Goal: Task Accomplishment & Management: Complete application form

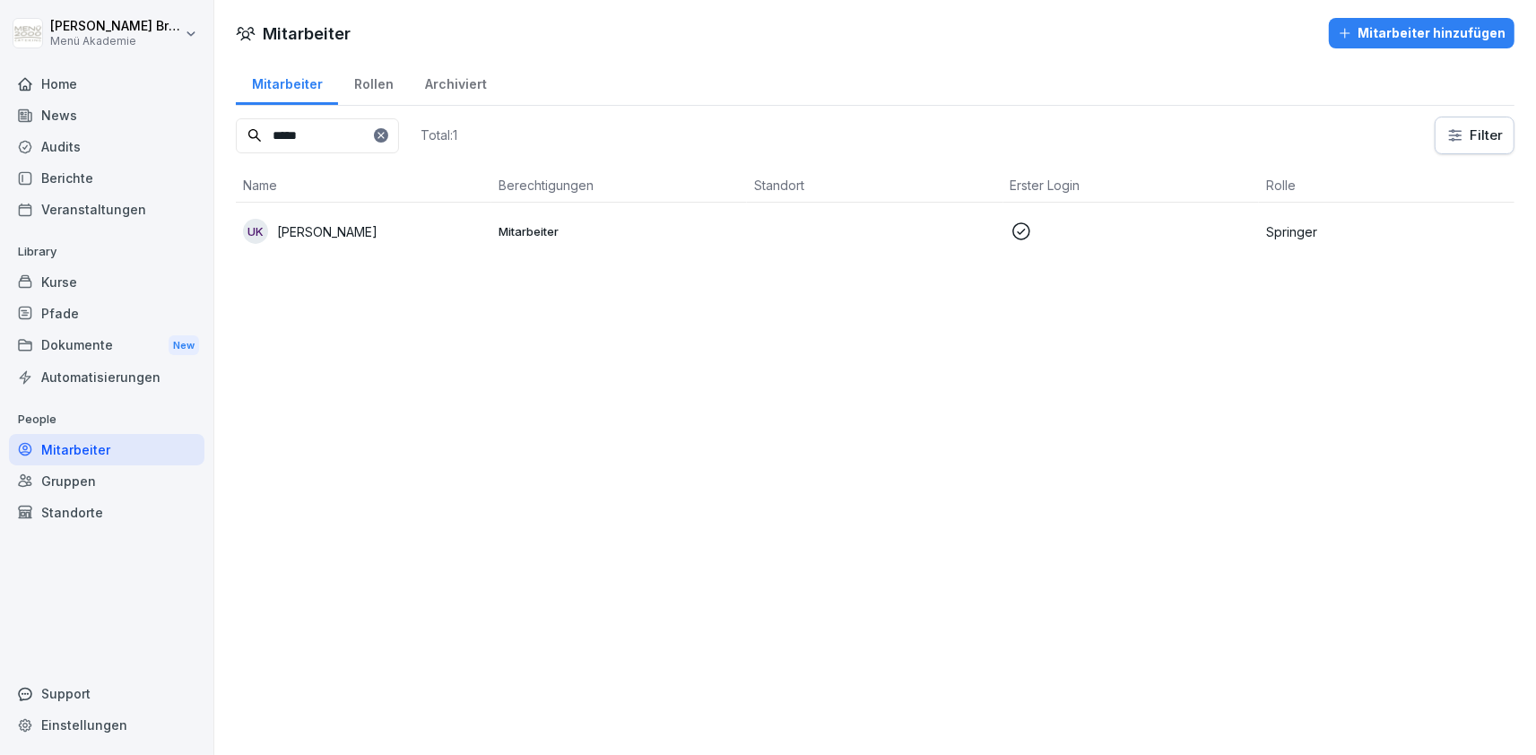
click at [320, 229] on p "[PERSON_NAME]" at bounding box center [327, 231] width 100 height 19
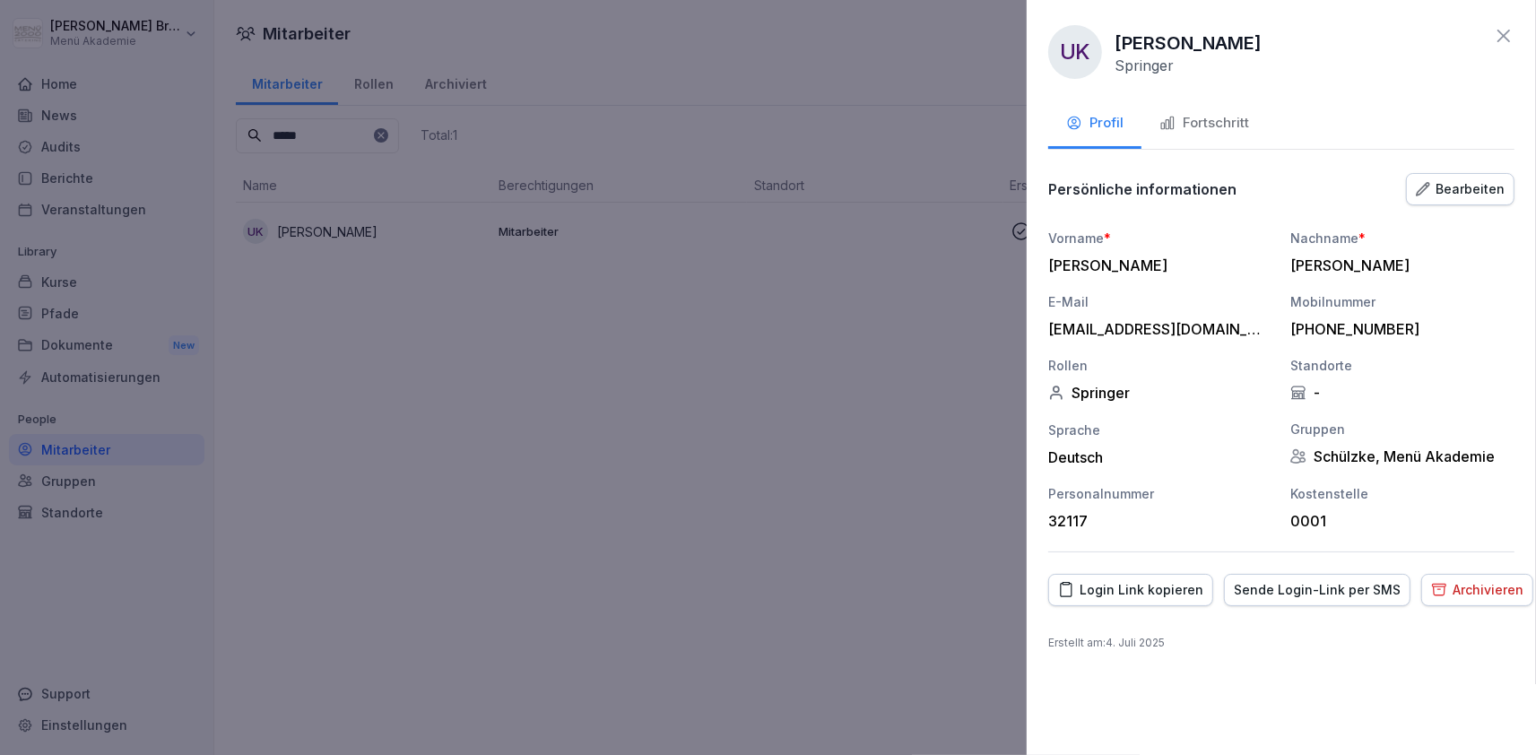
click at [1234, 129] on div "Fortschritt" at bounding box center [1204, 123] width 90 height 21
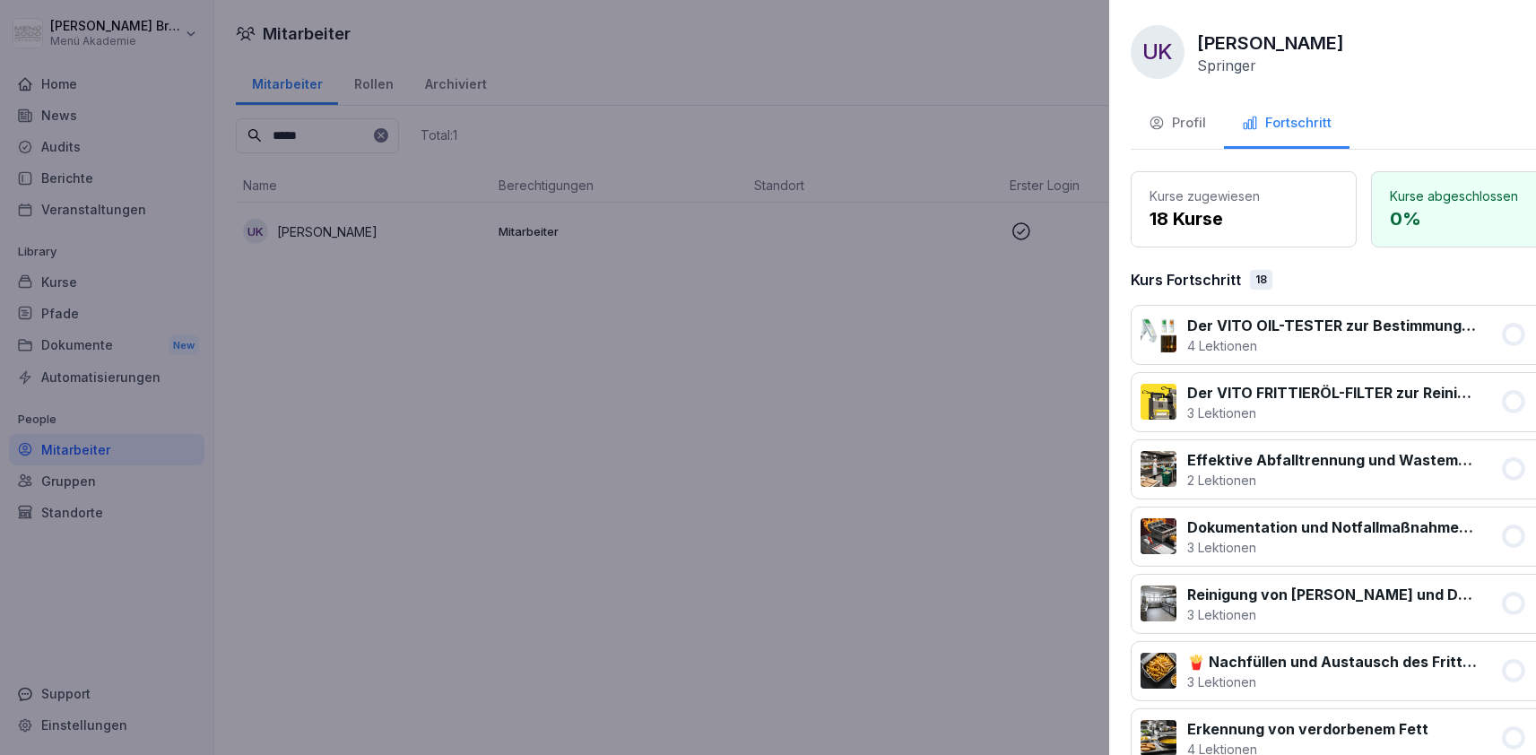
click at [907, 432] on div at bounding box center [768, 377] width 1536 height 755
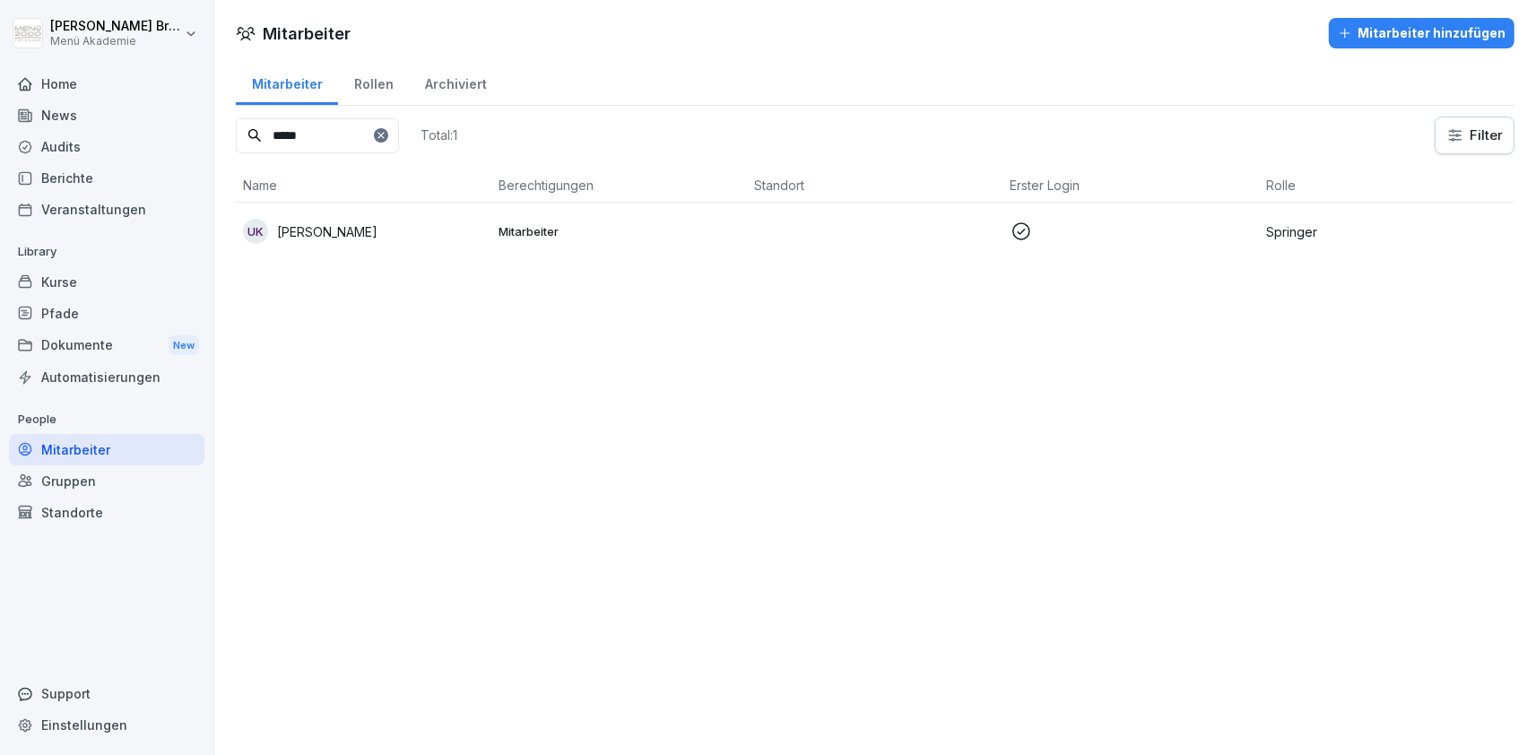
drag, startPoint x: 395, startPoint y: 143, endPoint x: 342, endPoint y: 6, distance: 147.3
click at [236, 137] on input "*****" at bounding box center [317, 135] width 163 height 35
type input "*****"
click at [353, 241] on div "ST [PERSON_NAME]" at bounding box center [363, 231] width 241 height 25
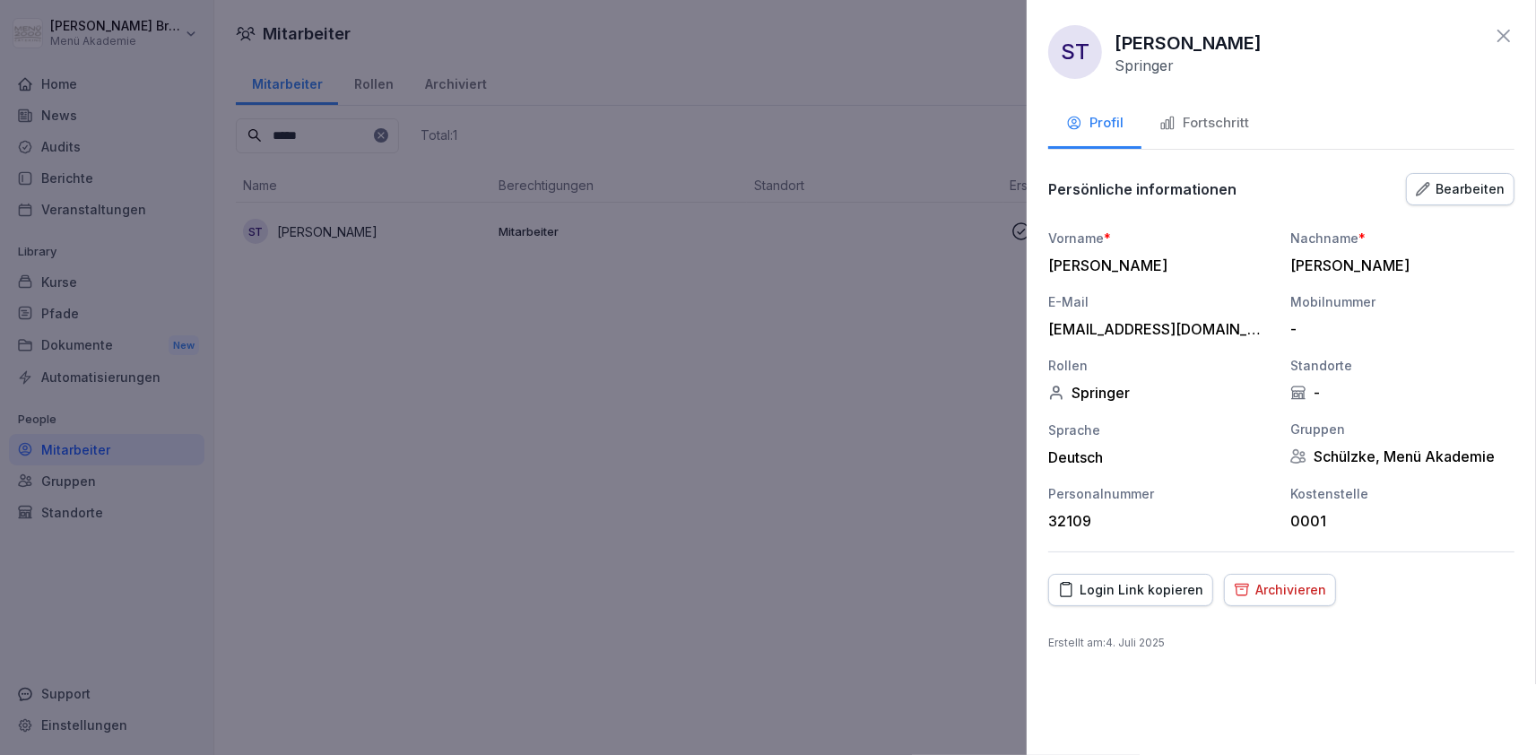
click at [1236, 134] on button "Fortschritt" at bounding box center [1204, 124] width 126 height 48
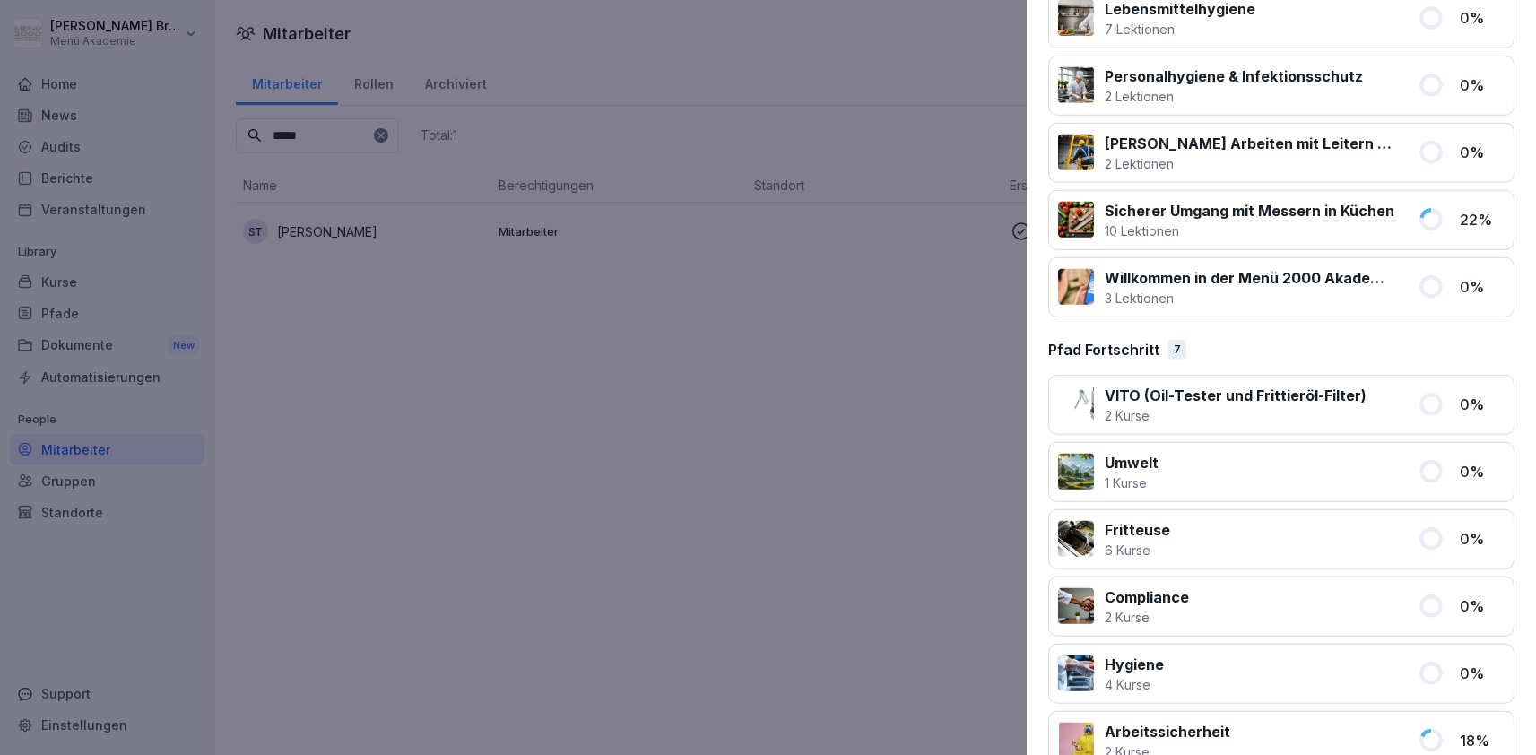
scroll to position [1294, 0]
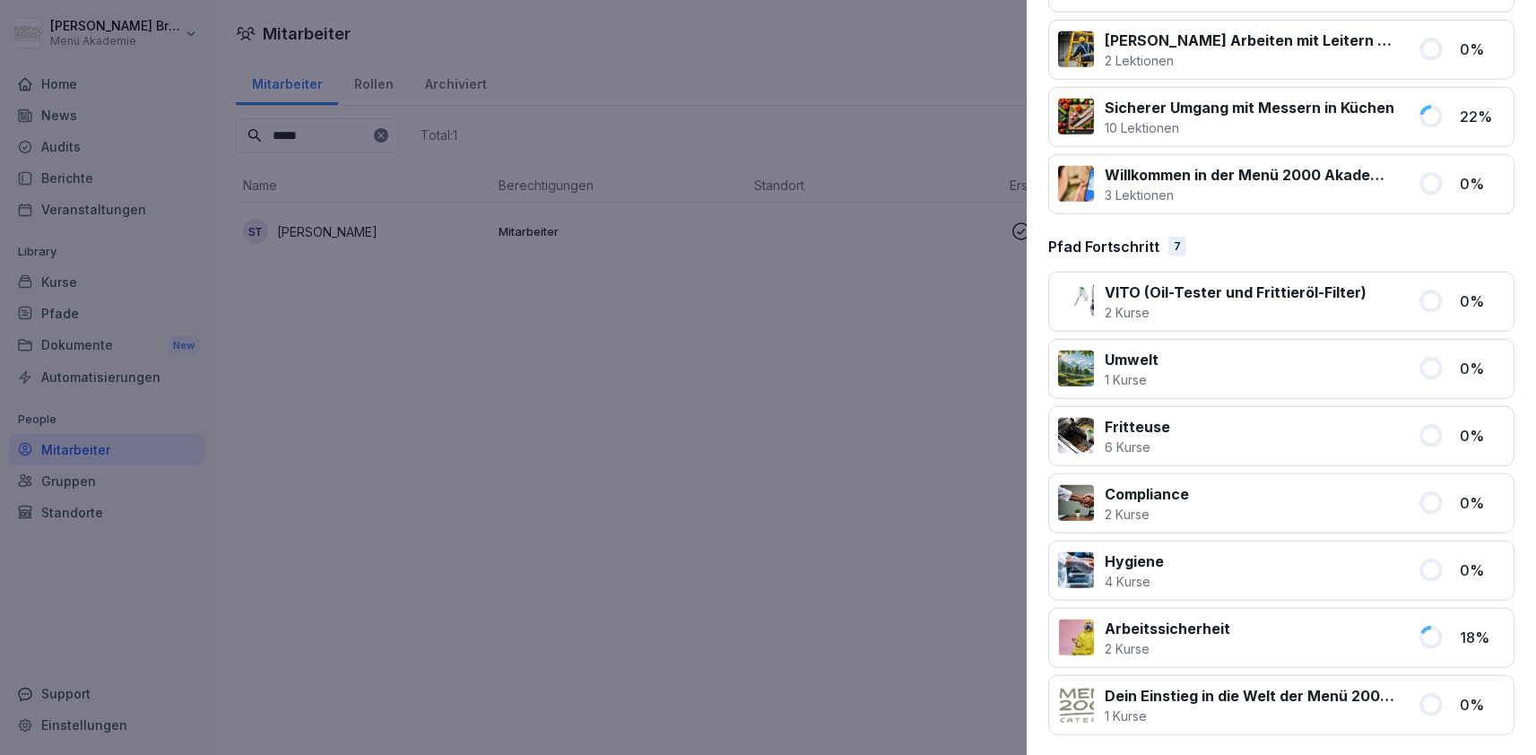
click at [750, 467] on div at bounding box center [768, 377] width 1536 height 755
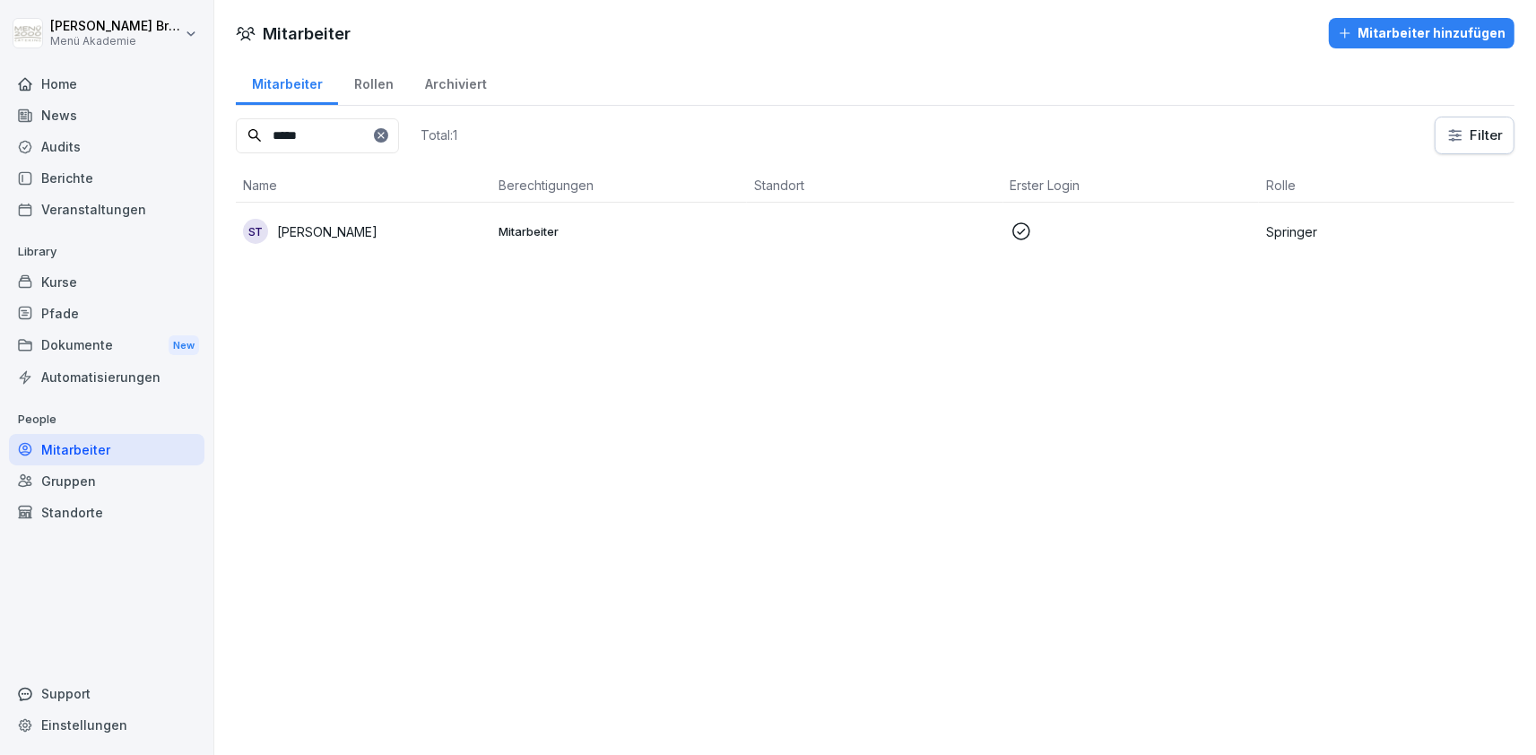
drag, startPoint x: 421, startPoint y: 134, endPoint x: 406, endPoint y: 130, distance: 15.9
click at [388, 134] on div at bounding box center [381, 135] width 14 height 14
click at [365, 123] on input at bounding box center [317, 135] width 163 height 35
type input "***"
click at [311, 283] on p "[PERSON_NAME]" at bounding box center [327, 289] width 100 height 19
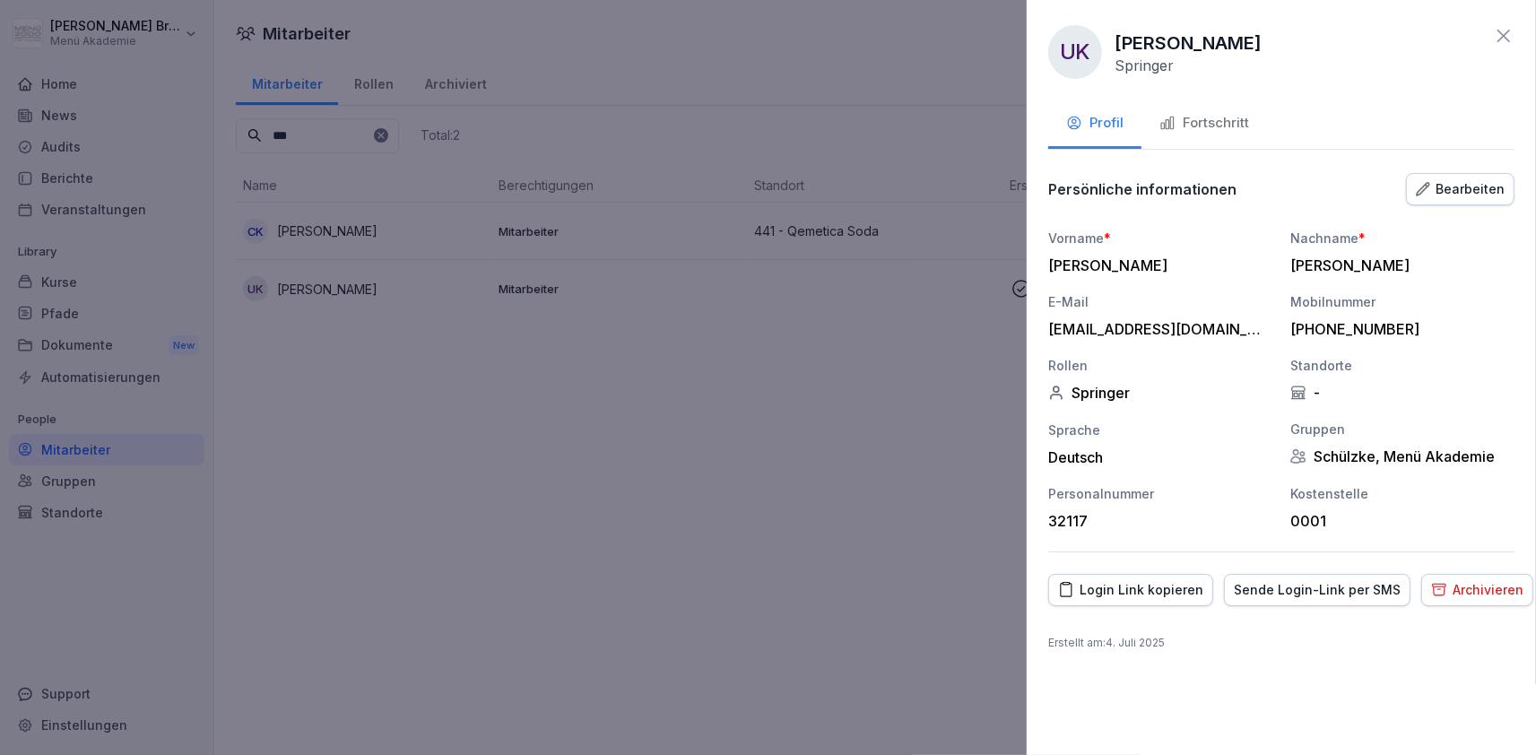
click at [1236, 118] on div "Fortschritt" at bounding box center [1204, 123] width 90 height 21
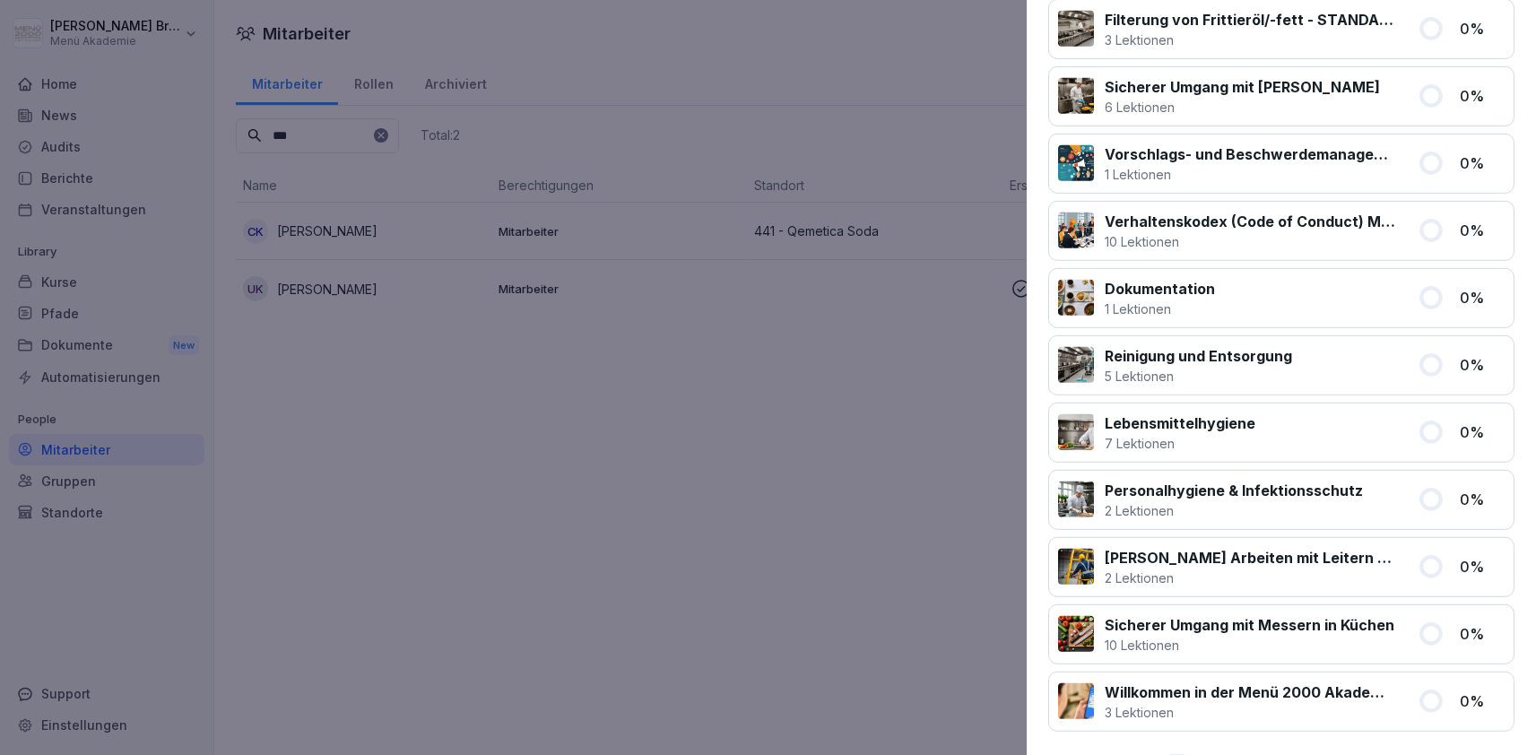
scroll to position [155, 0]
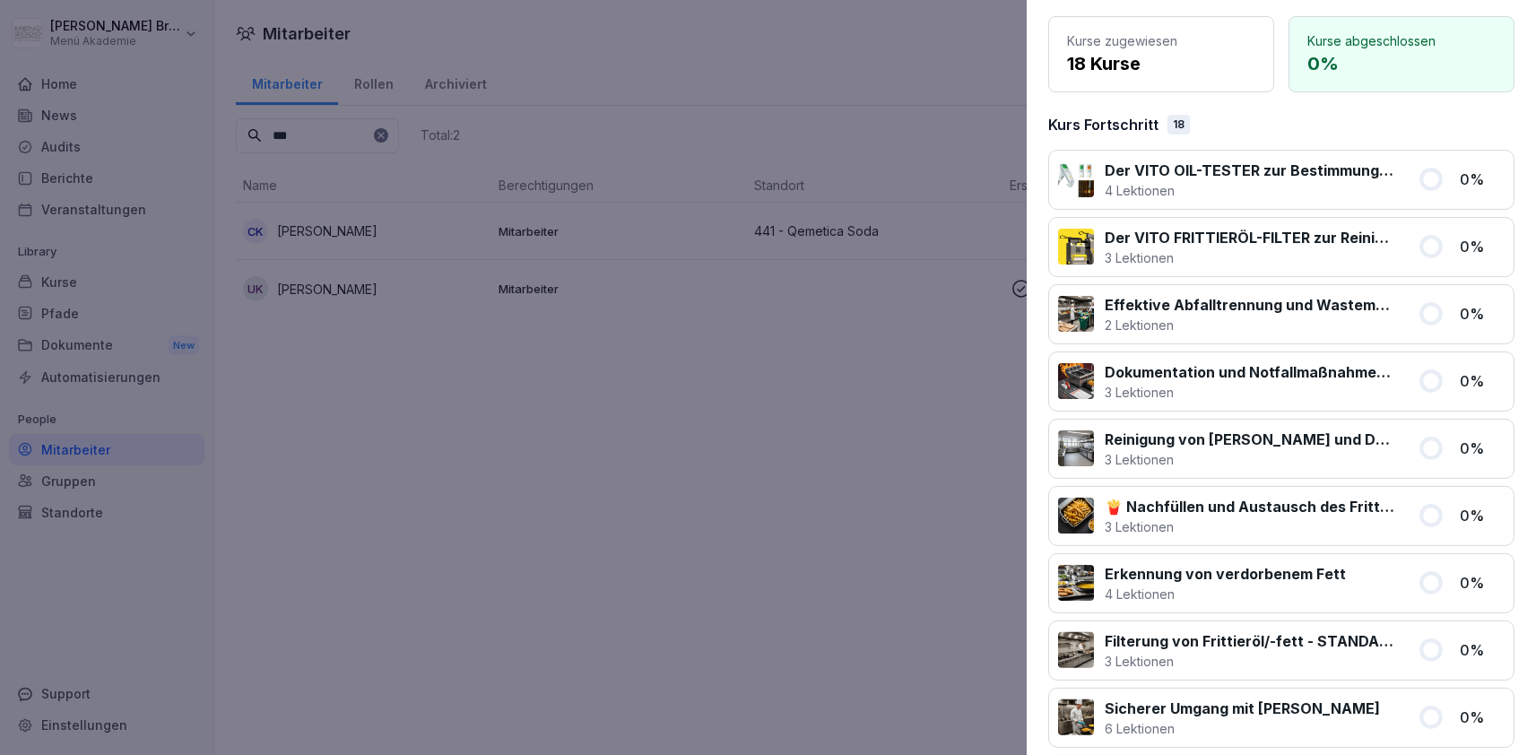
click at [714, 549] on div at bounding box center [768, 377] width 1536 height 755
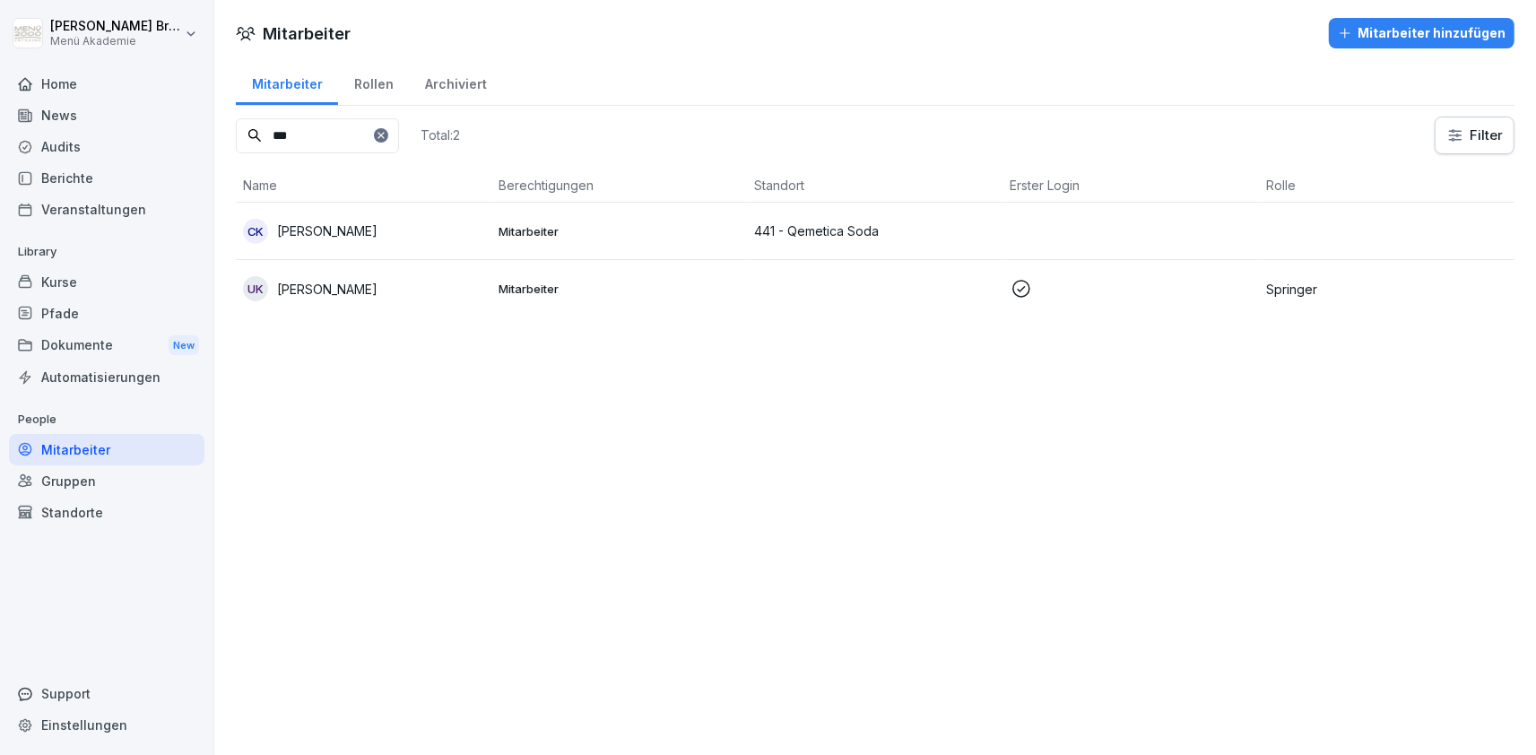
click at [321, 279] on div "UK [PERSON_NAME]" at bounding box center [363, 288] width 241 height 25
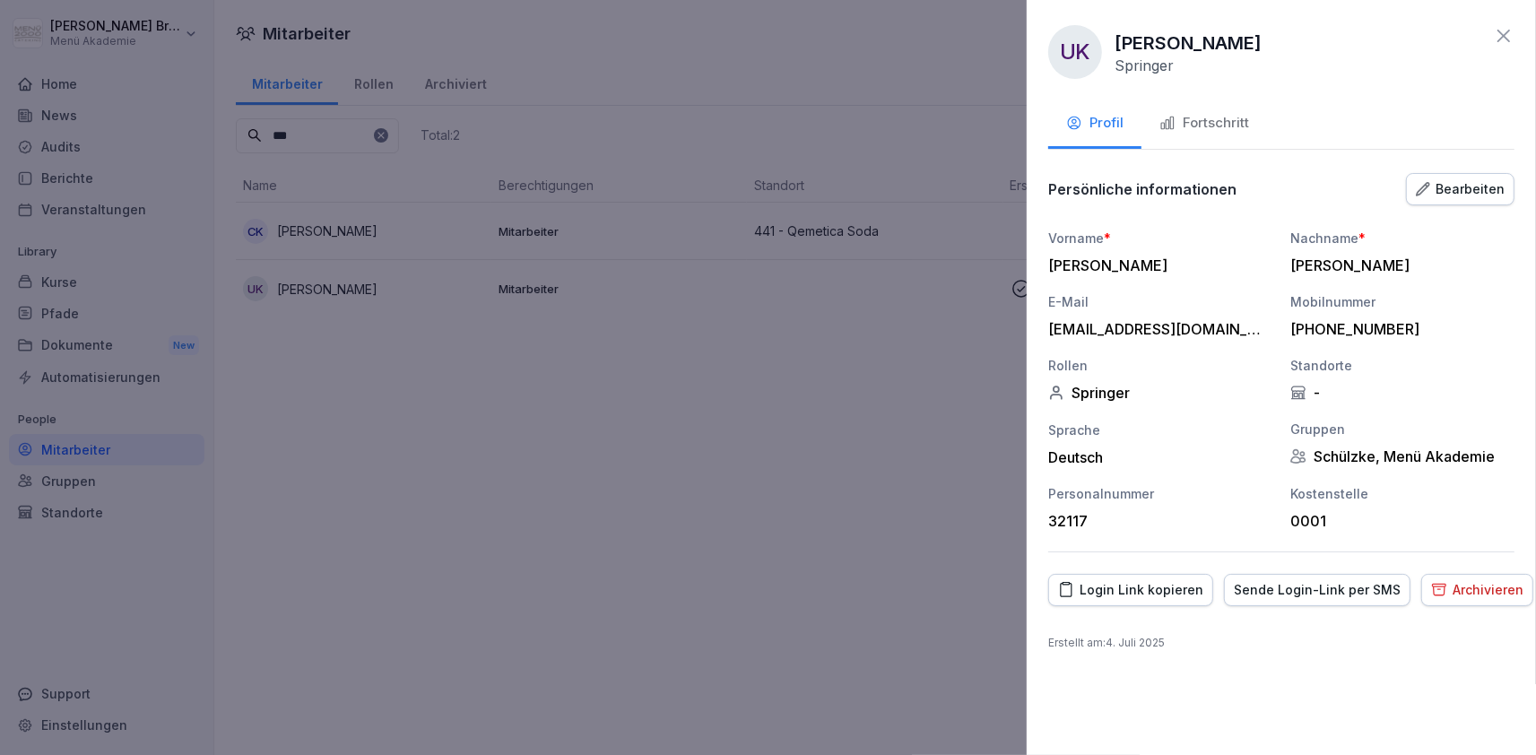
drag, startPoint x: 587, startPoint y: 629, endPoint x: 687, endPoint y: 245, distance: 397.3
click at [588, 627] on div at bounding box center [768, 377] width 1536 height 755
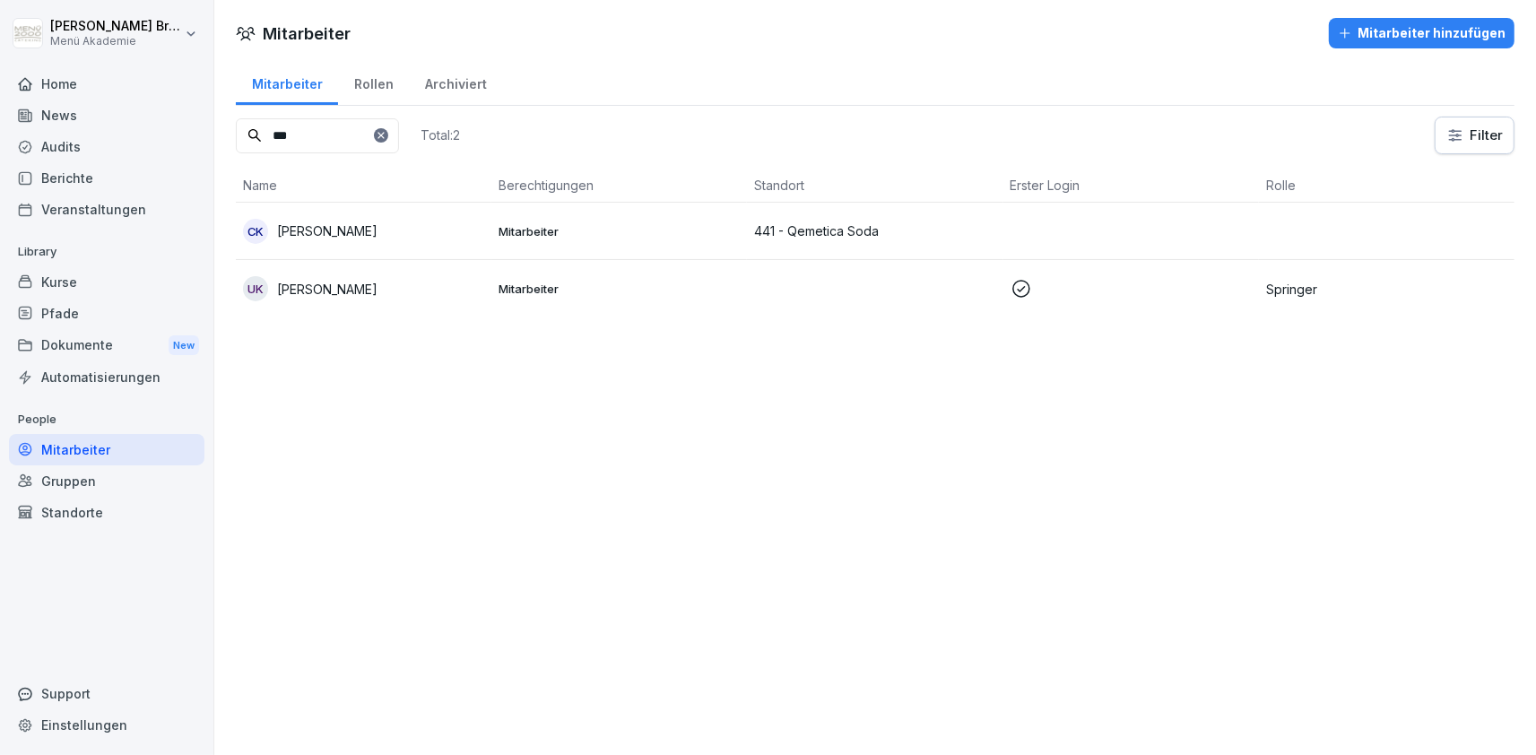
drag, startPoint x: 425, startPoint y: 126, endPoint x: 411, endPoint y: 144, distance: 23.0
click at [399, 127] on input "***" at bounding box center [317, 135] width 163 height 35
drag, startPoint x: 411, startPoint y: 144, endPoint x: 420, endPoint y: 138, distance: 10.9
click at [399, 143] on input "***" at bounding box center [317, 135] width 163 height 35
click at [386, 134] on icon at bounding box center [381, 135] width 11 height 11
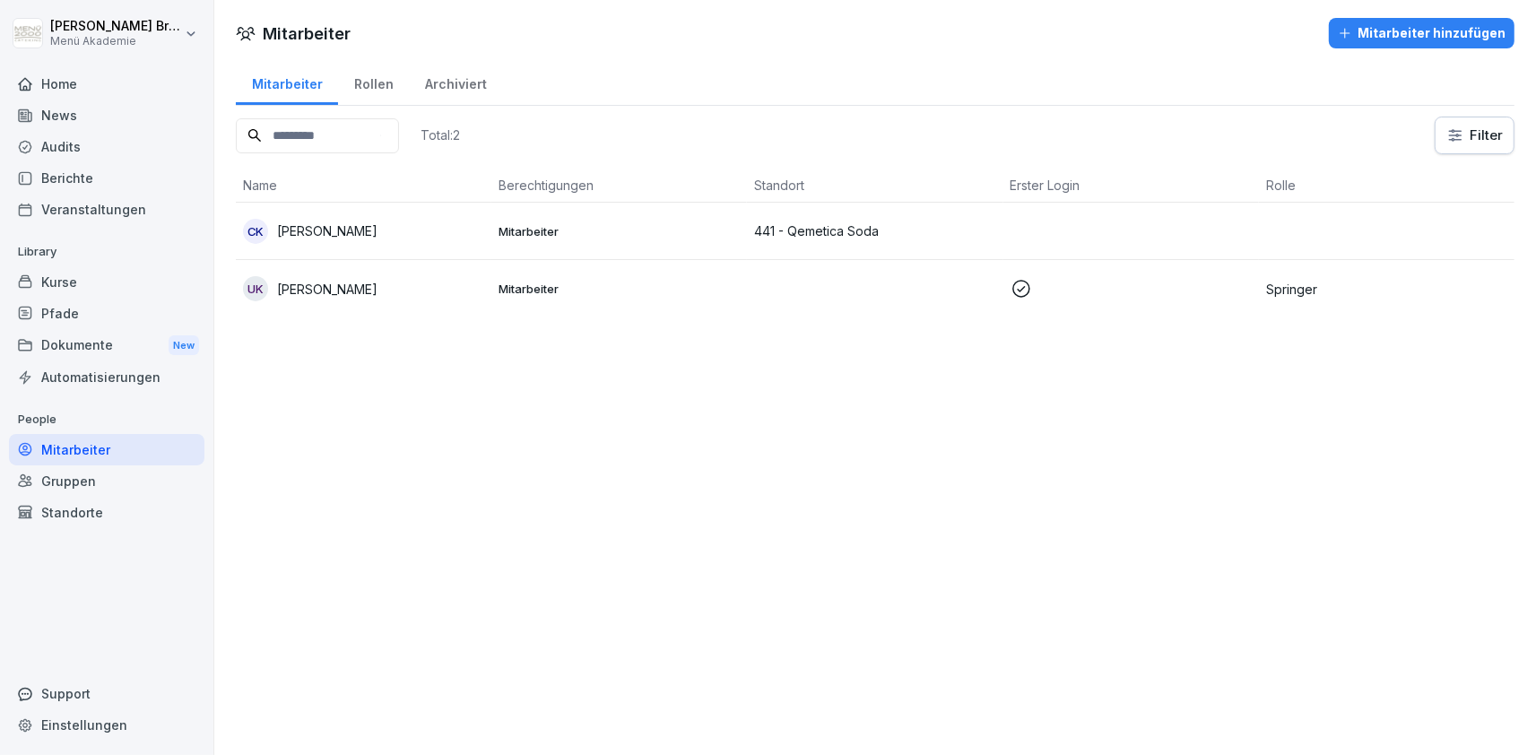
click at [380, 143] on input at bounding box center [317, 135] width 163 height 35
type input "*****"
click at [325, 228] on p "[PERSON_NAME]" at bounding box center [327, 231] width 100 height 19
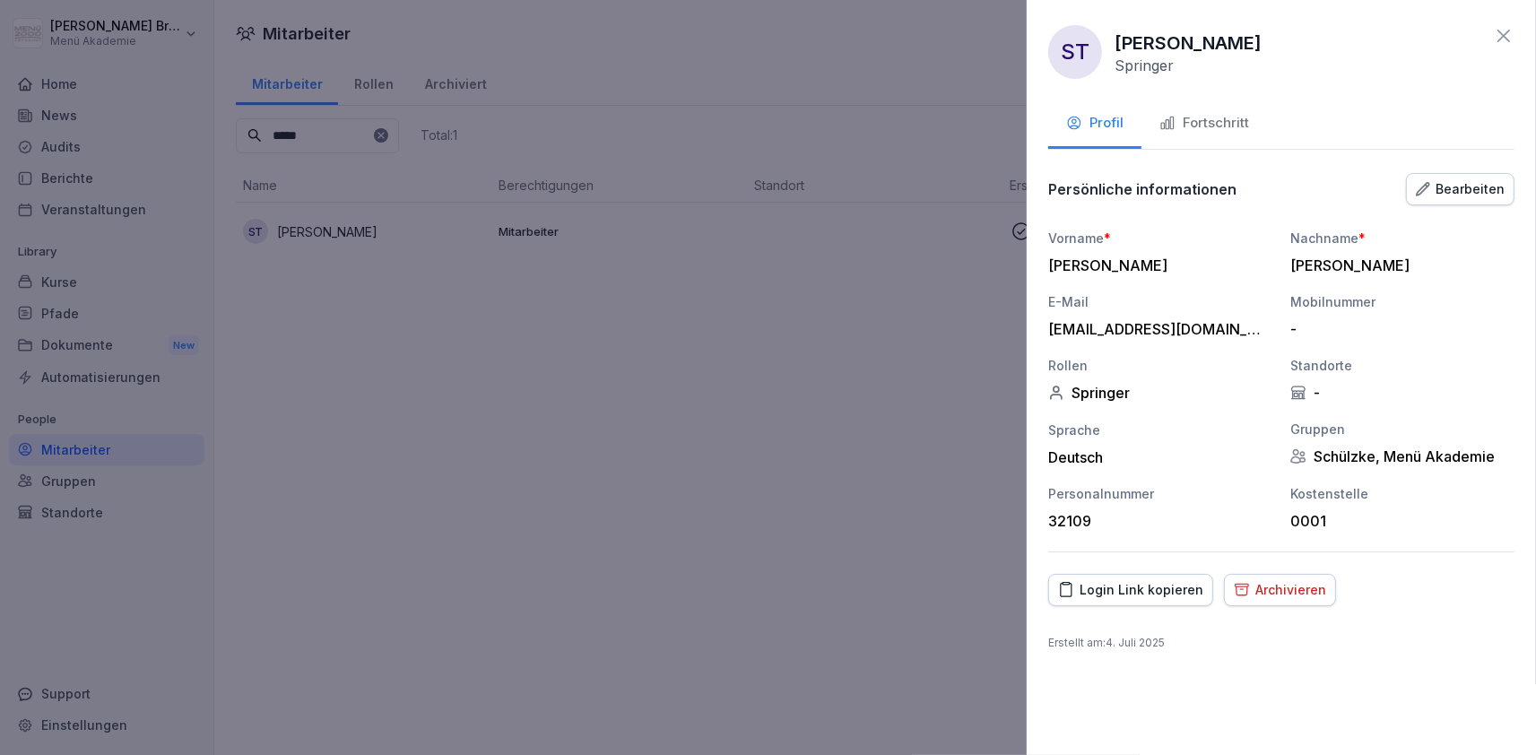
click at [1172, 139] on button "Fortschritt" at bounding box center [1204, 124] width 126 height 48
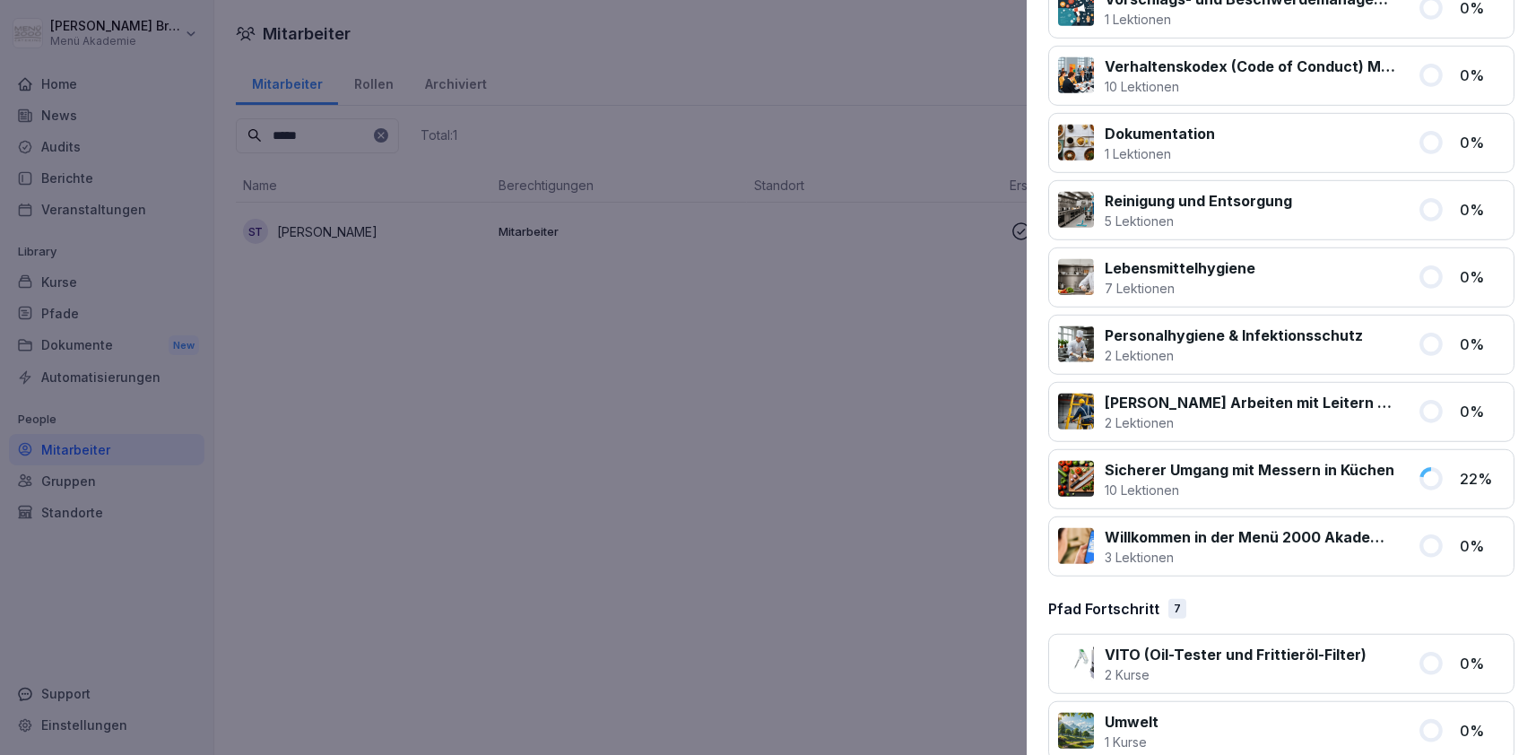
scroll to position [1035, 0]
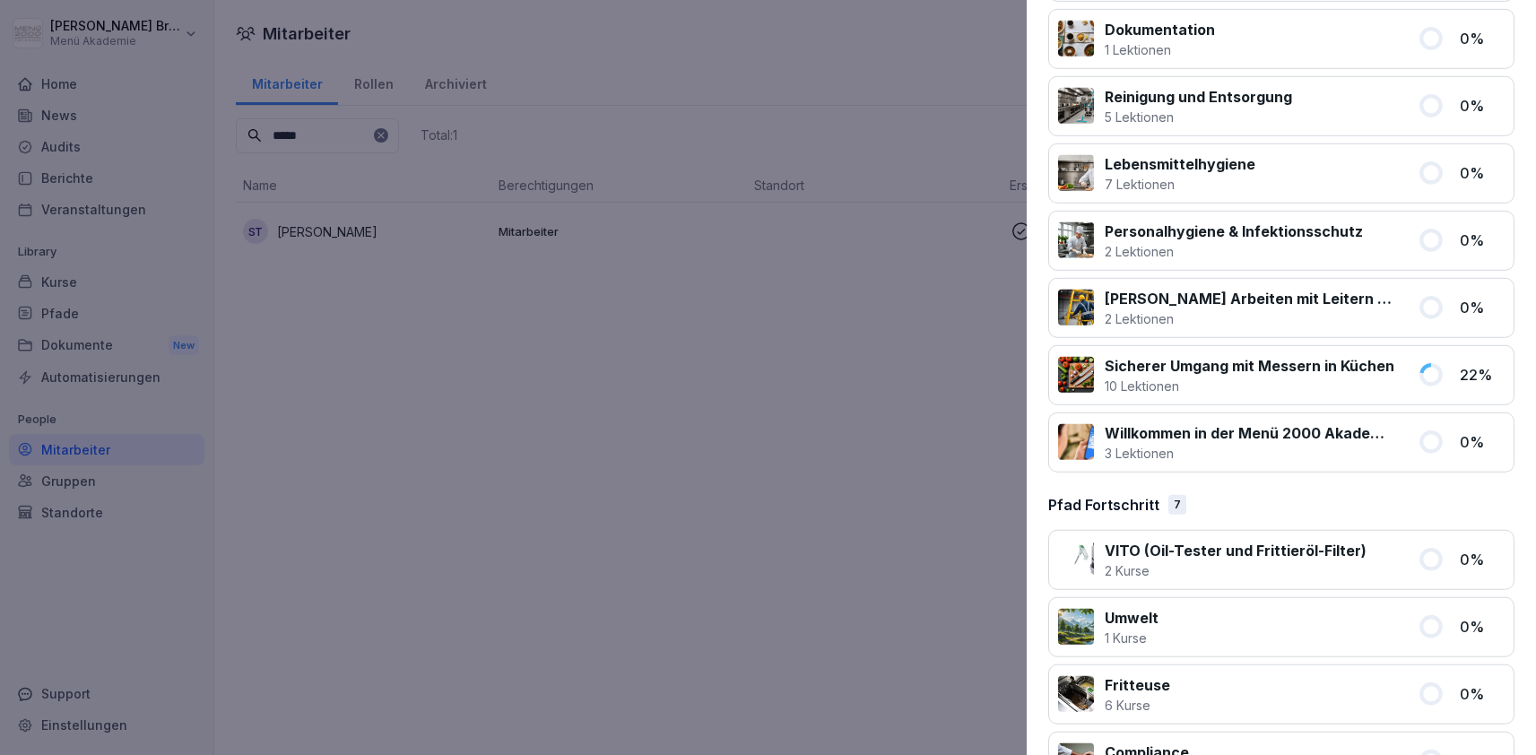
click at [1254, 360] on p "Sicherer Umgang mit Messern in Küchen" at bounding box center [1250, 366] width 290 height 22
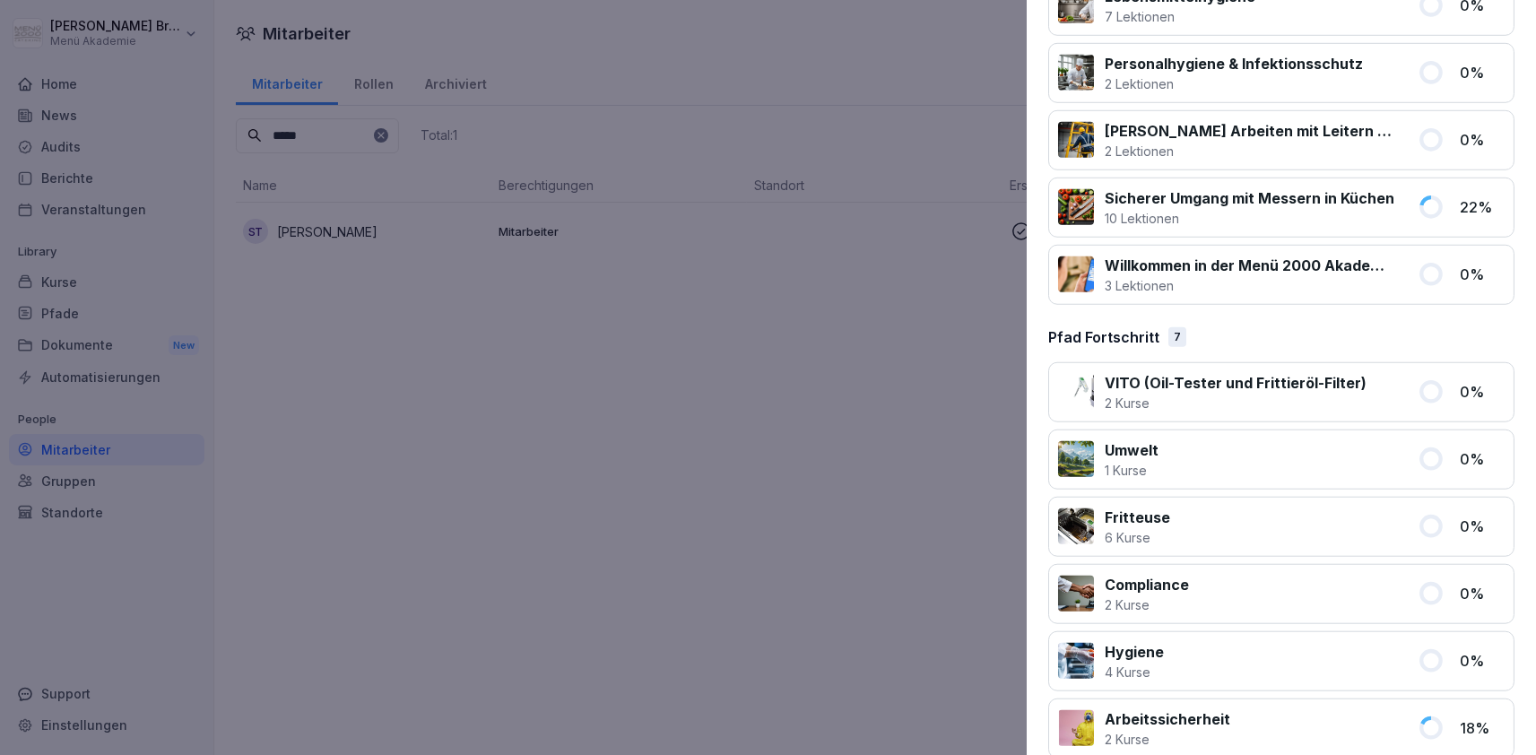
scroll to position [1294, 0]
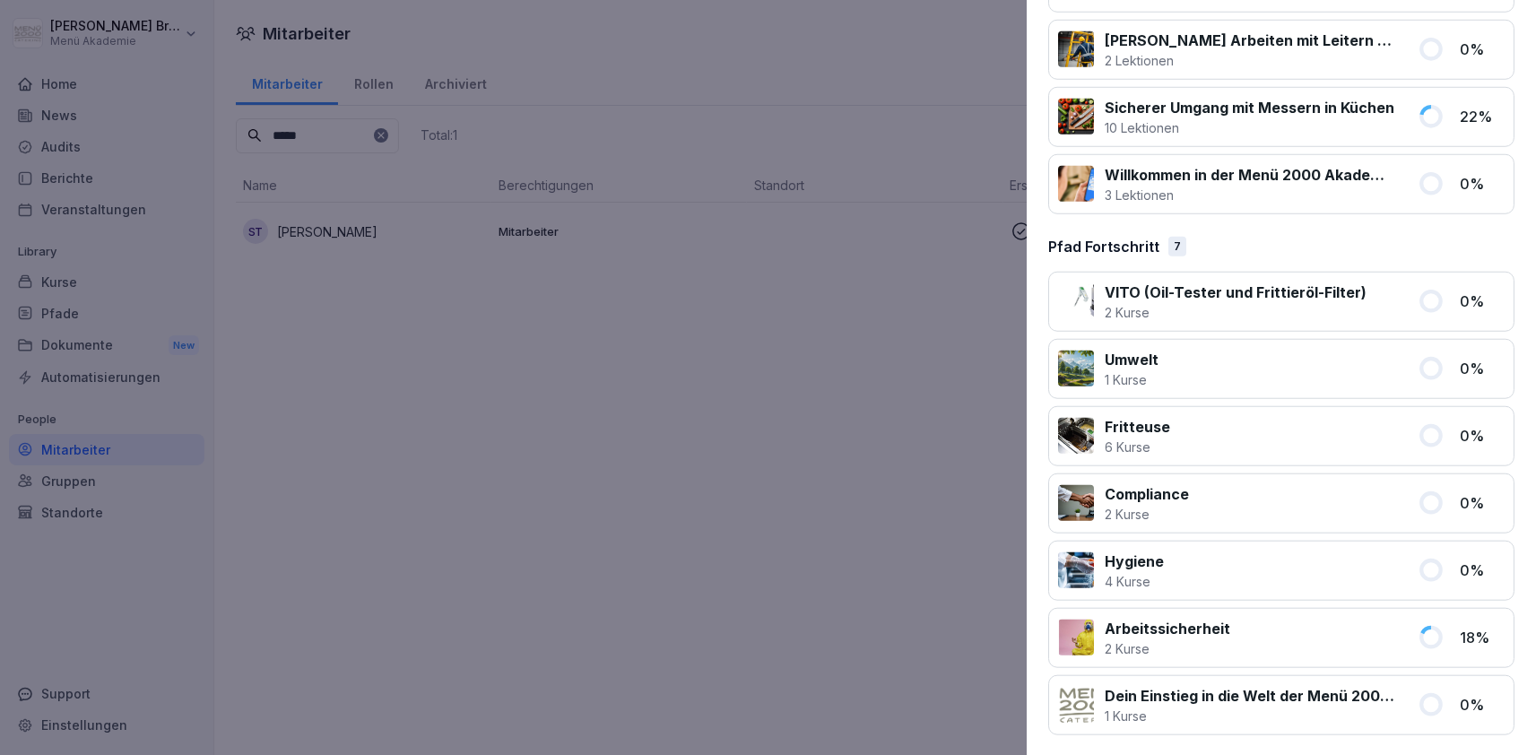
click at [1180, 618] on p "Arbeitssicherheit" at bounding box center [1168, 629] width 126 height 22
click at [761, 446] on div at bounding box center [768, 377] width 1536 height 755
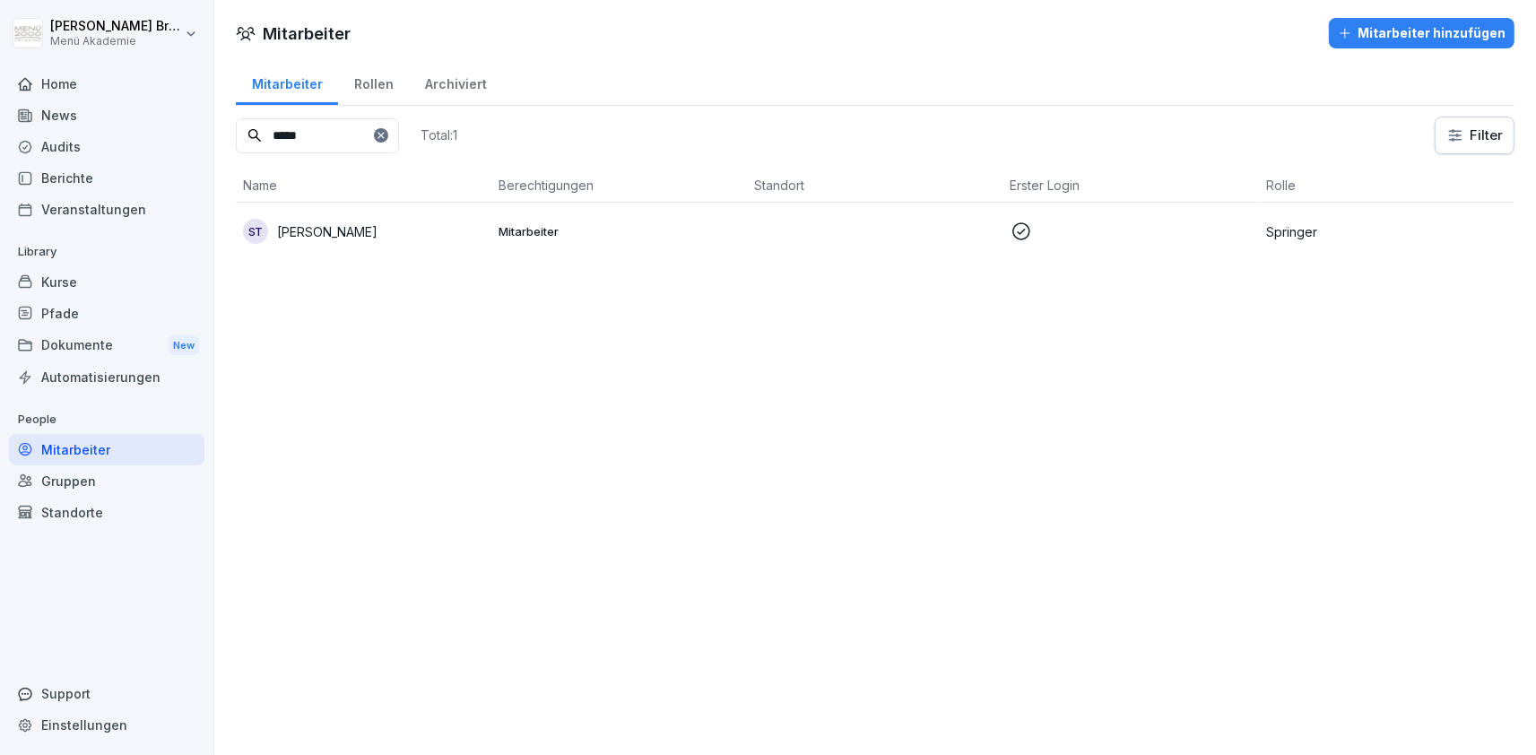
click at [114, 453] on div "Mitarbeiter" at bounding box center [106, 449] width 195 height 31
click at [68, 515] on div "Standorte" at bounding box center [106, 512] width 195 height 31
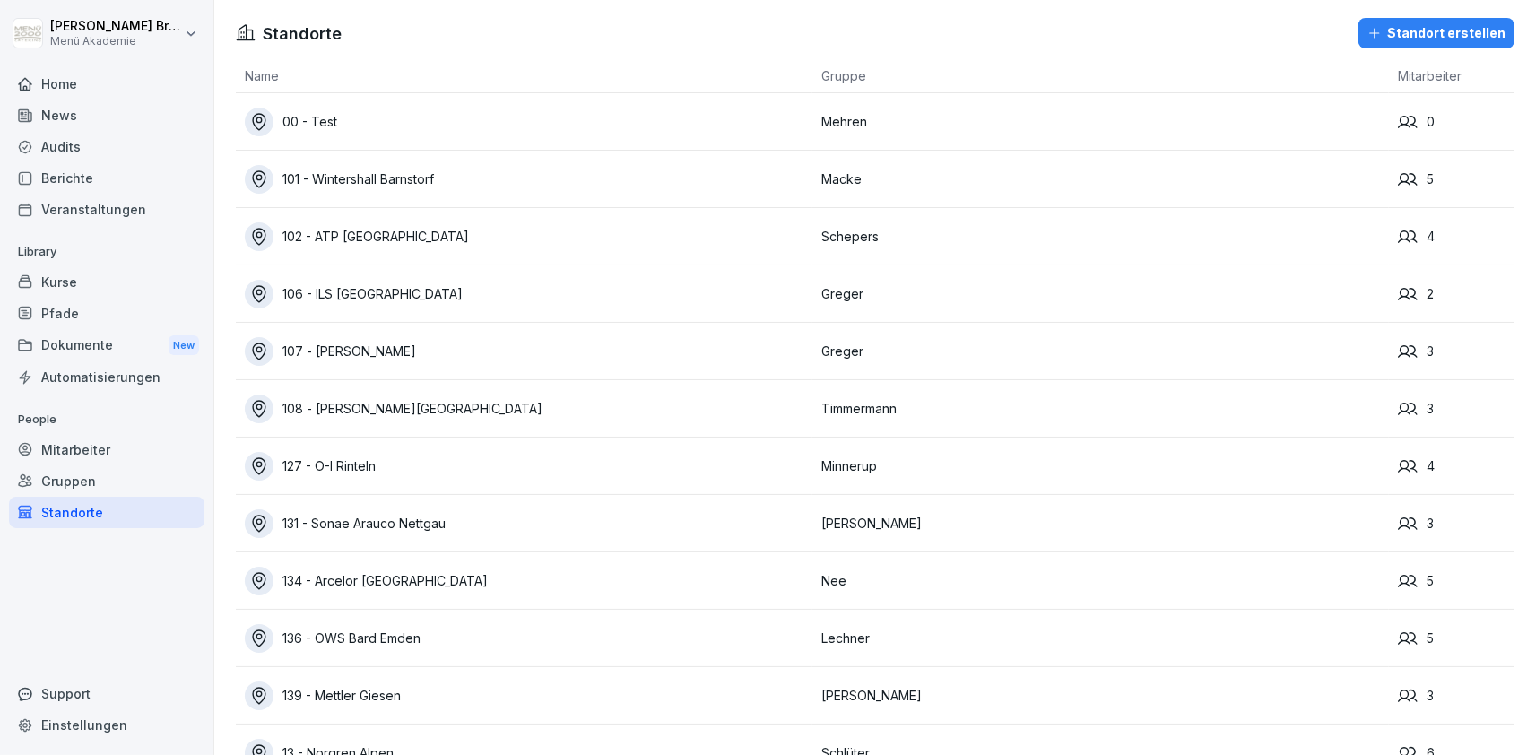
click at [74, 478] on div "Gruppen" at bounding box center [106, 480] width 195 height 31
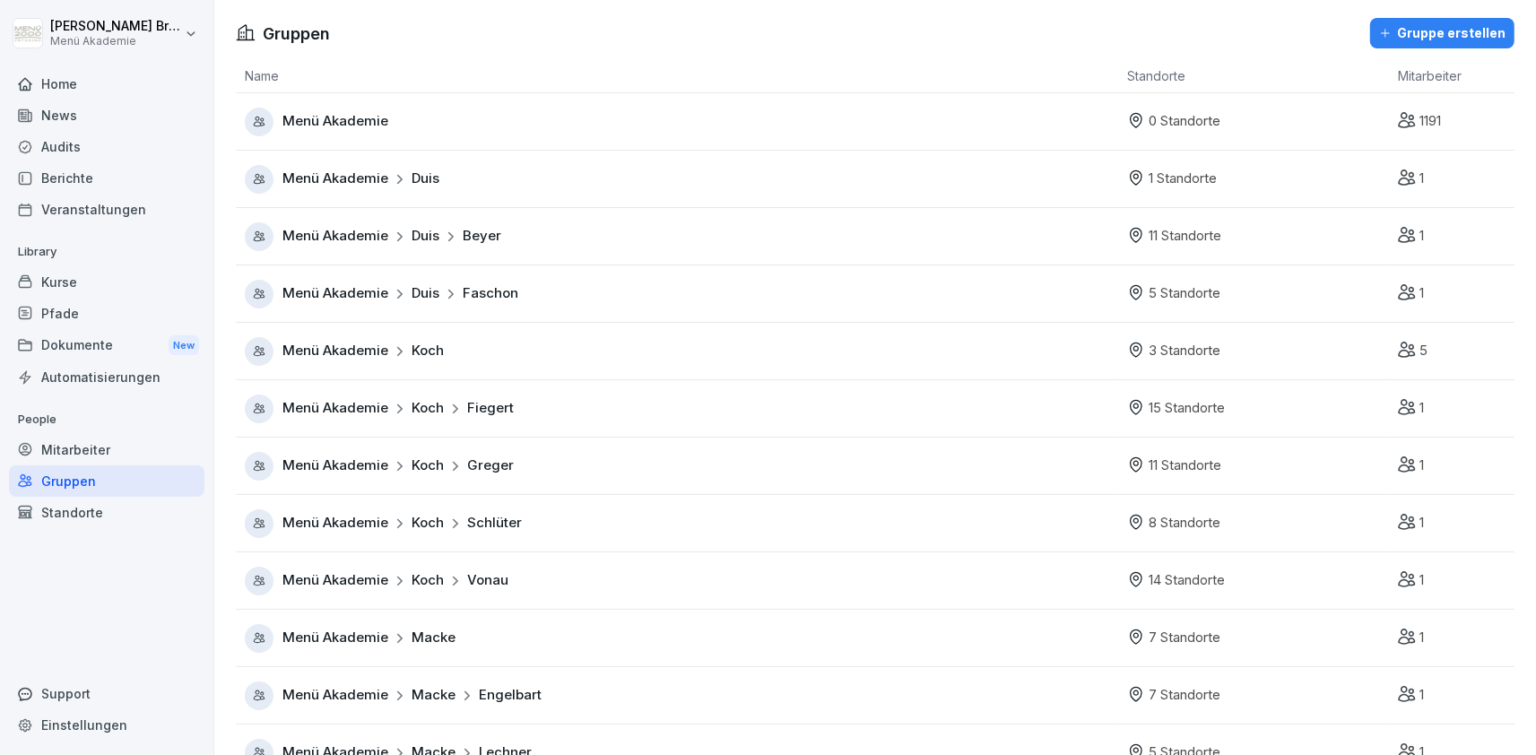
click at [388, 108] on div "Menü Akademie" at bounding box center [681, 122] width 873 height 29
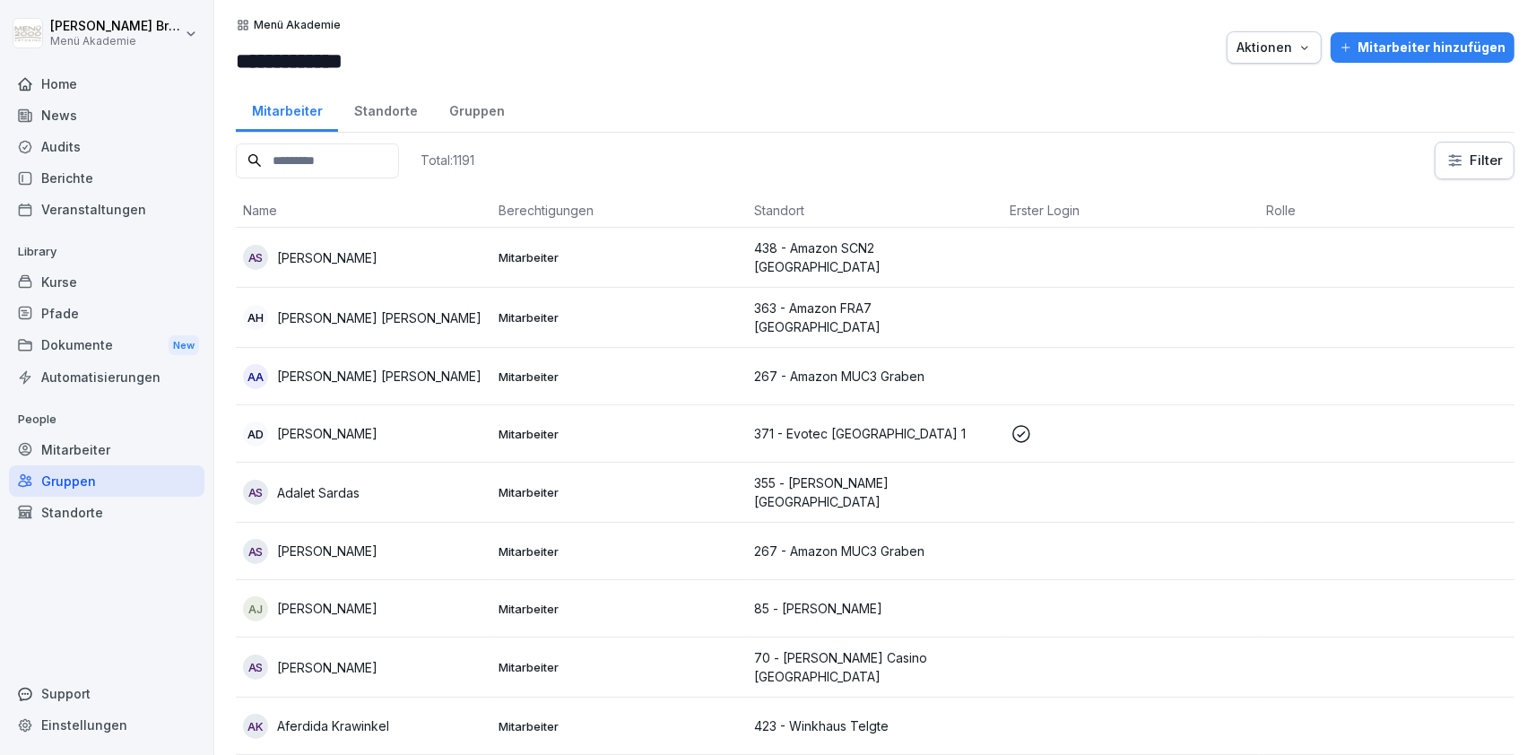
click at [1398, 54] on div "Mitarbeiter hinzufügen" at bounding box center [1422, 48] width 166 height 20
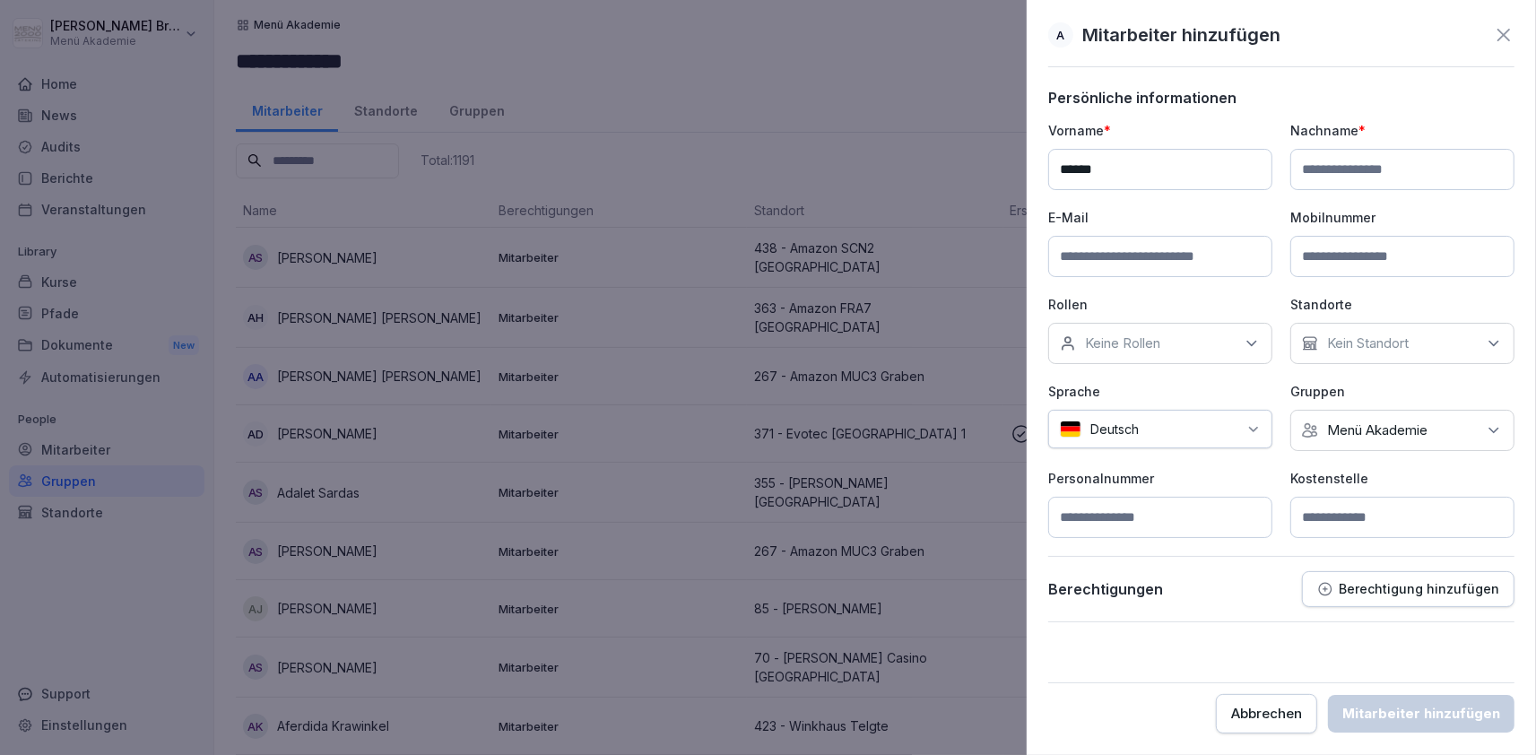
type input "******"
click at [1209, 262] on input at bounding box center [1160, 256] width 224 height 41
type input "**********"
click at [1399, 343] on p "Kein Standort" at bounding box center [1368, 343] width 82 height 18
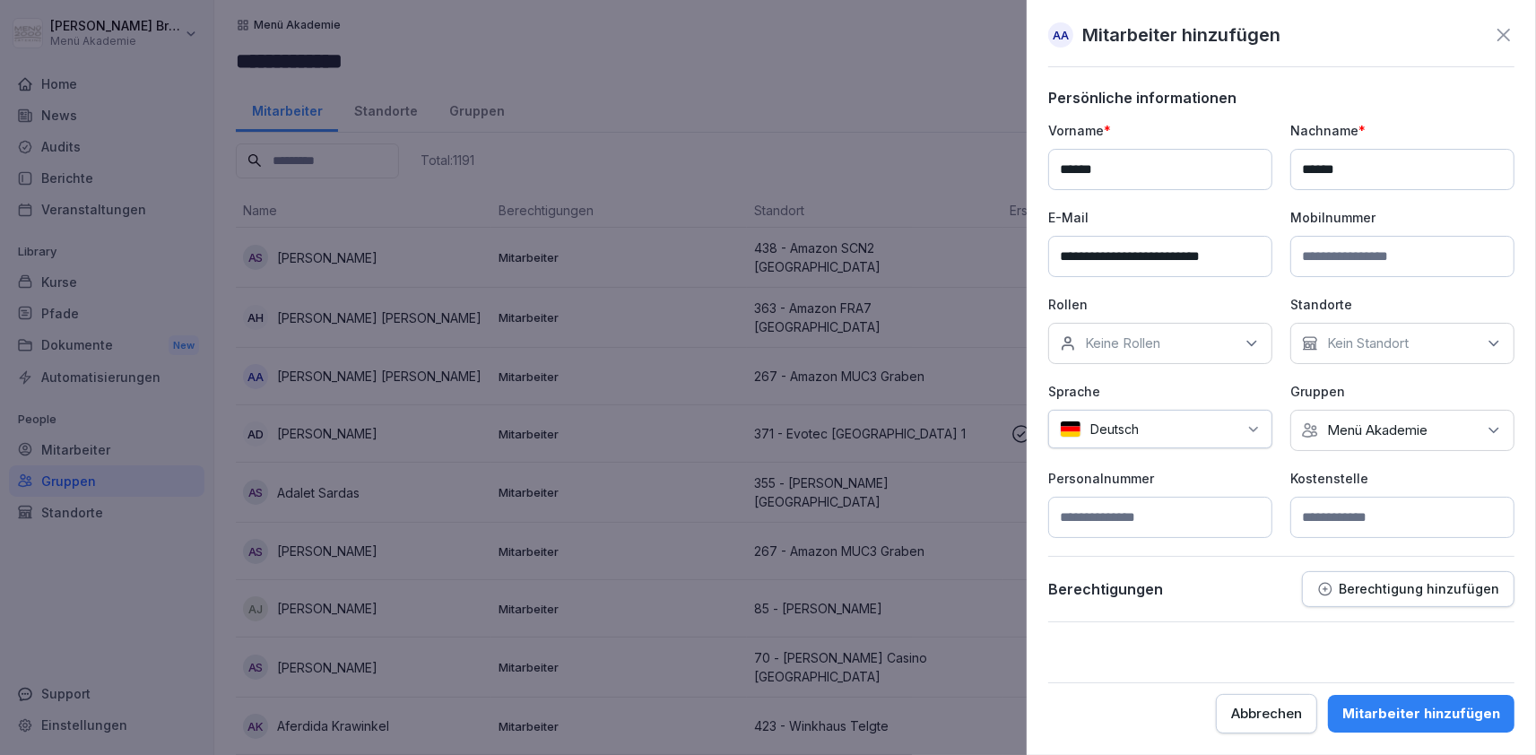
click at [1235, 376] on div "**********" at bounding box center [1281, 329] width 466 height 417
click at [1228, 354] on div "Keine Rollen" at bounding box center [1160, 343] width 224 height 41
type input "**********"
click at [1118, 422] on b "Controlling" at bounding box center [1124, 427] width 75 height 16
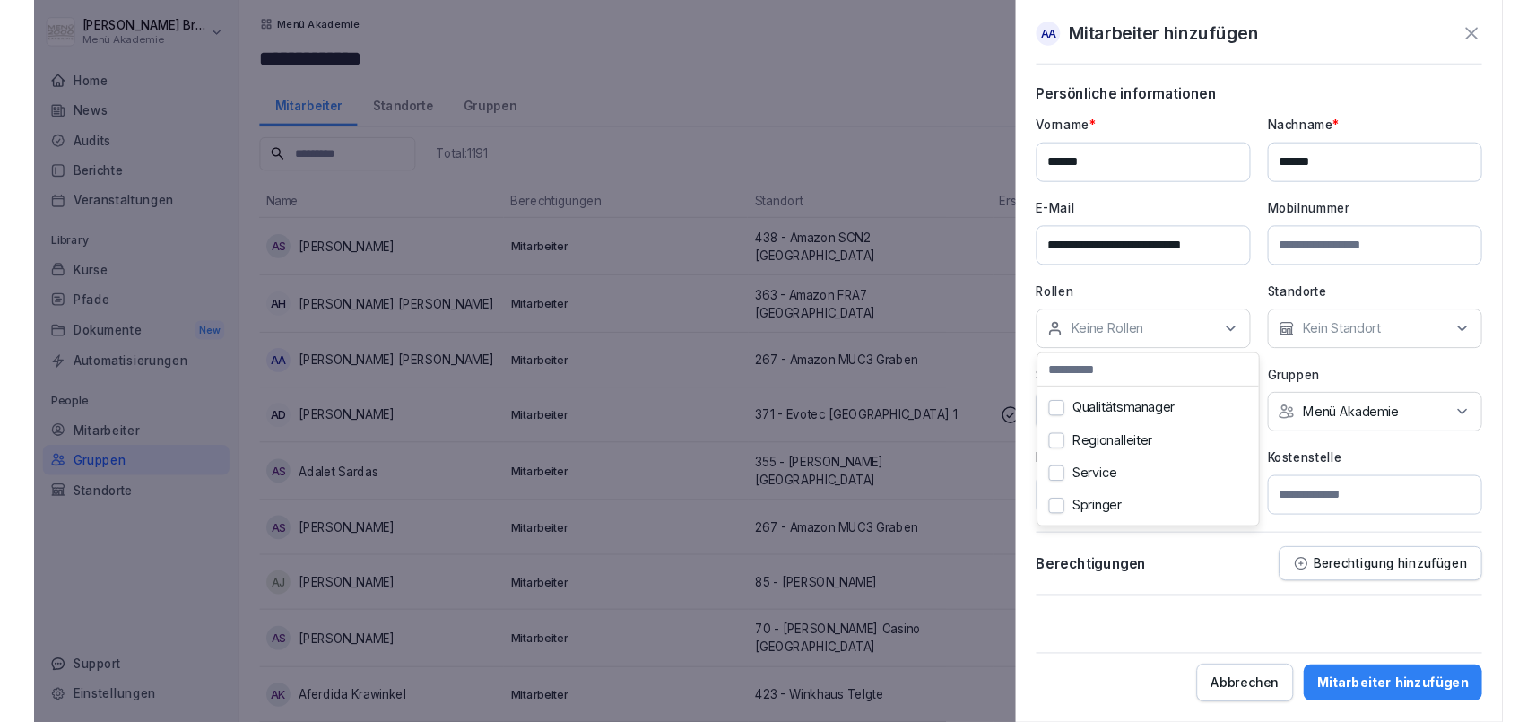
scroll to position [3, 0]
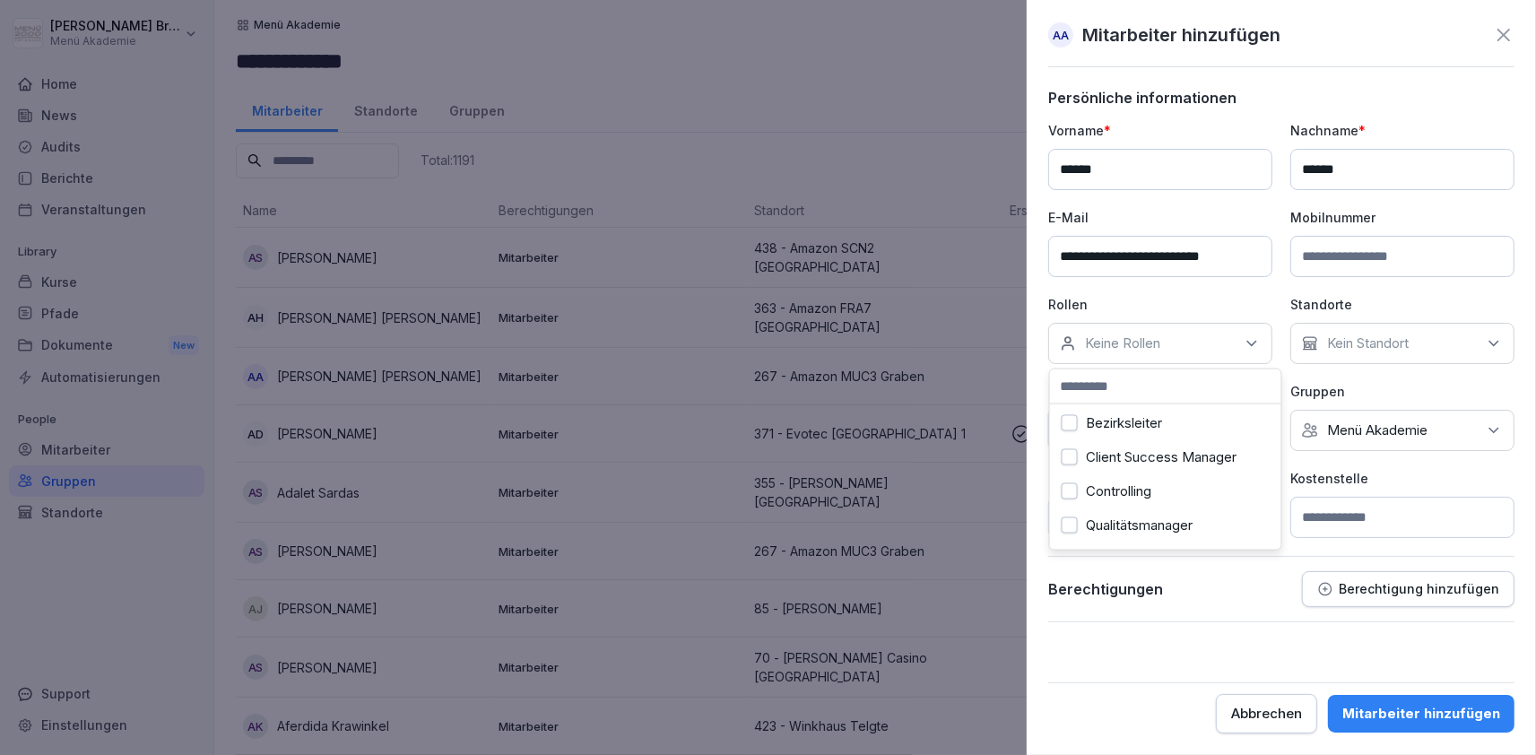
click at [1100, 489] on label "Controlling" at bounding box center [1119, 491] width 65 height 16
click at [1199, 607] on div "Berechtigungen Berechtigung hinzufügen" at bounding box center [1281, 596] width 466 height 51
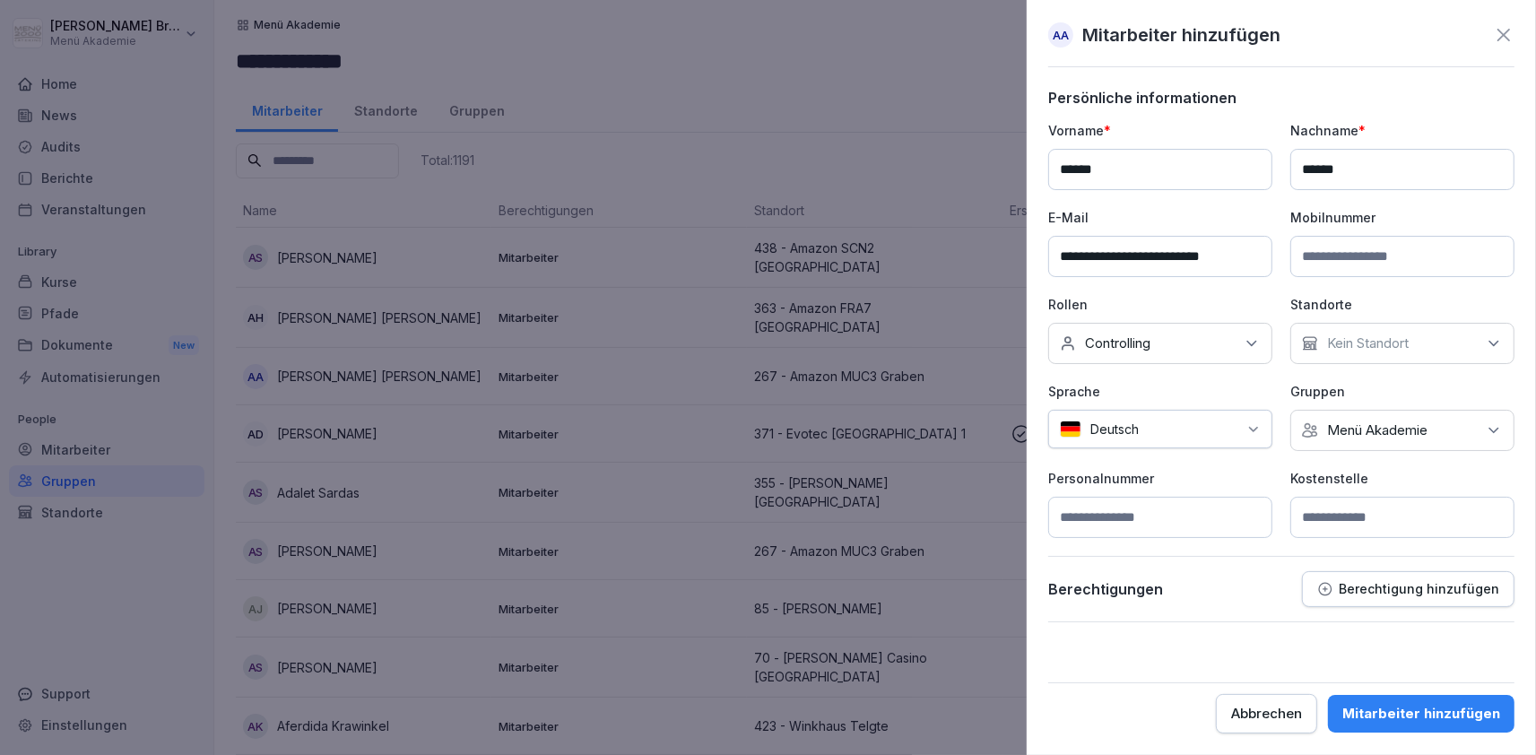
click at [1373, 518] on input at bounding box center [1402, 517] width 224 height 41
type input "*"
click at [1405, 582] on p "Berechtigung hinzufügen" at bounding box center [1419, 589] width 160 height 14
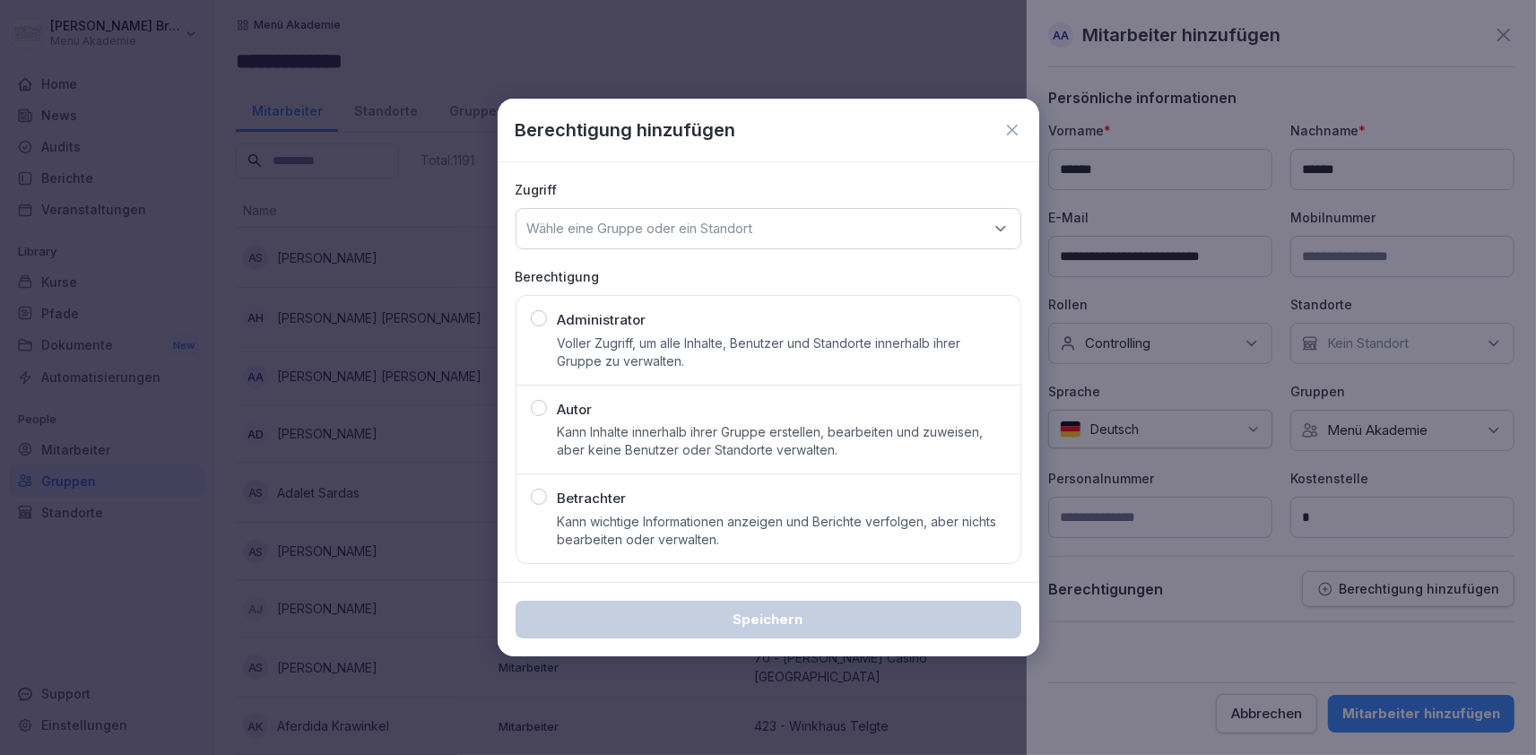
click at [631, 410] on div "Autor Kann Inhalte innerhalb ihrer Gruppe erstellen, bearbeiten und zuweisen, a…" at bounding box center [782, 430] width 448 height 60
click at [734, 220] on div "Wähle eine Gruppe oder ein Standort" at bounding box center [769, 228] width 506 height 41
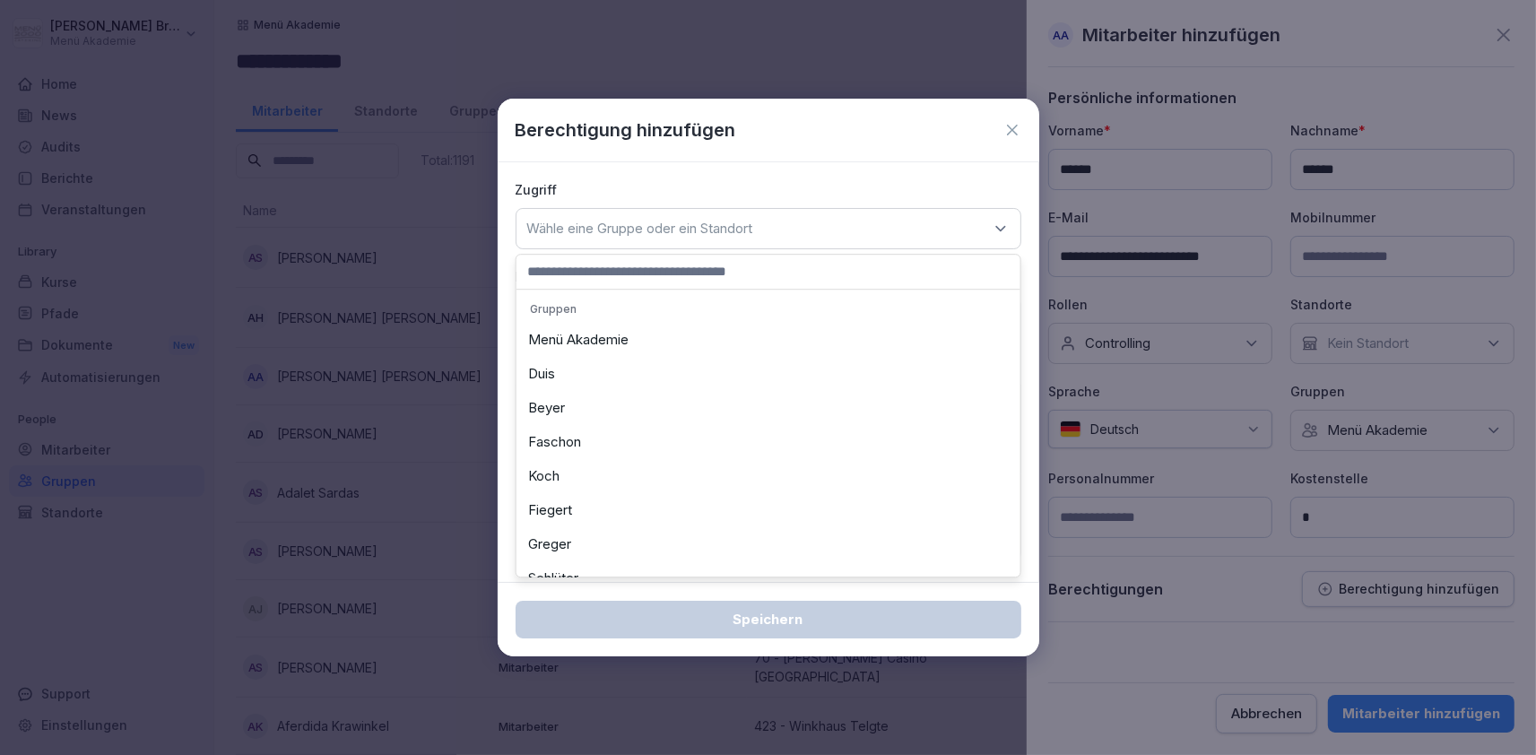
click at [577, 341] on div "Menü Akademie" at bounding box center [768, 340] width 495 height 34
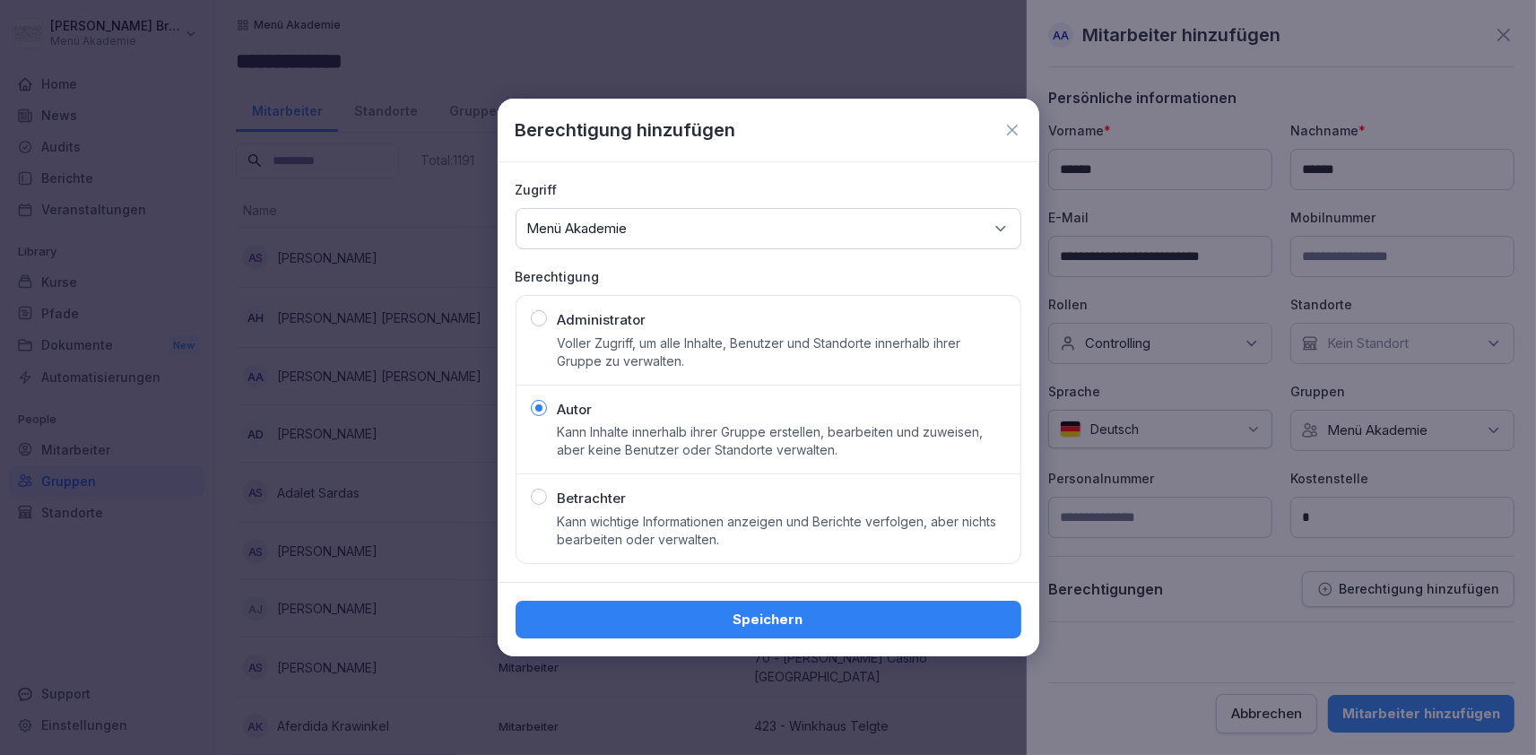
click at [806, 619] on div "Speichern" at bounding box center [768, 620] width 477 height 20
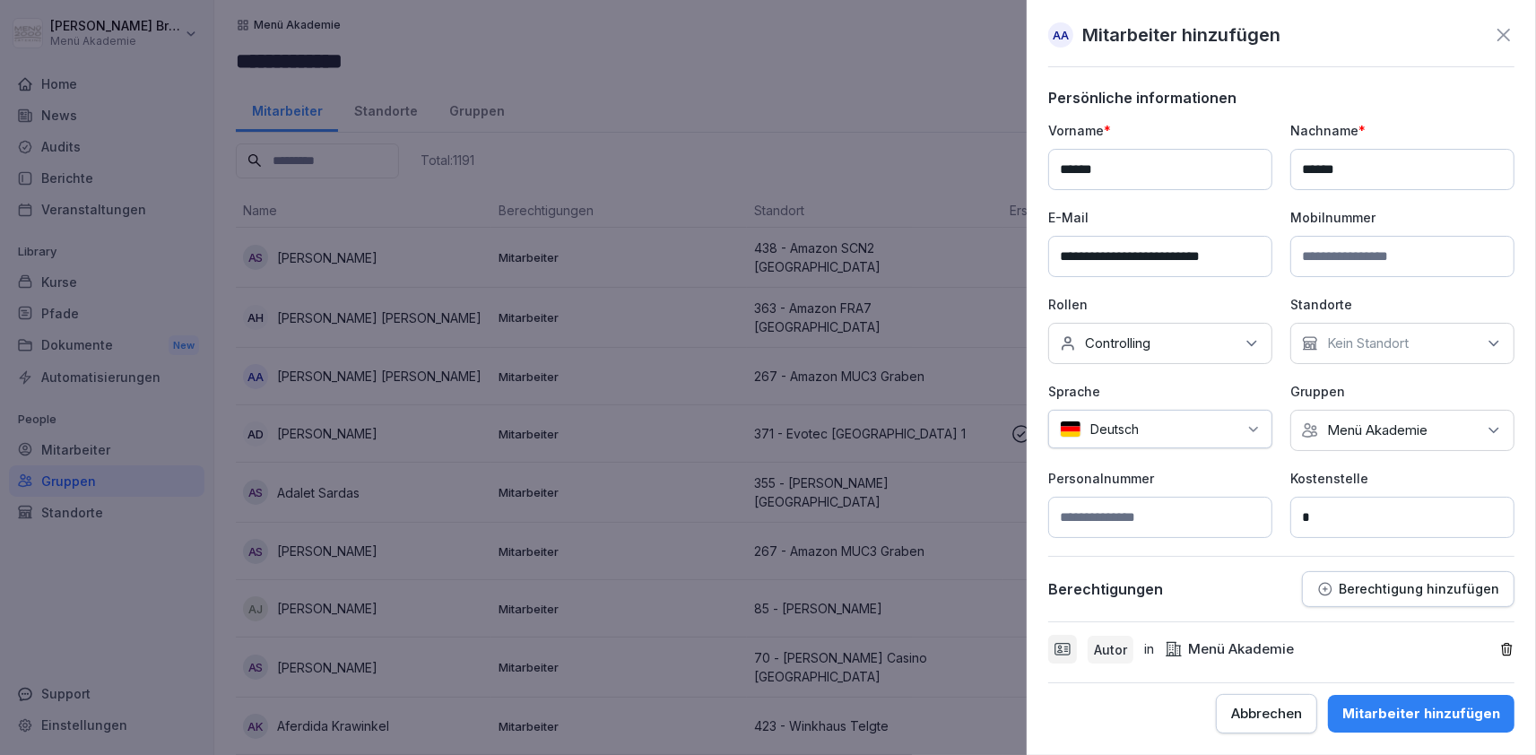
click at [1497, 717] on div "Mitarbeiter hinzufügen" at bounding box center [1421, 714] width 158 height 20
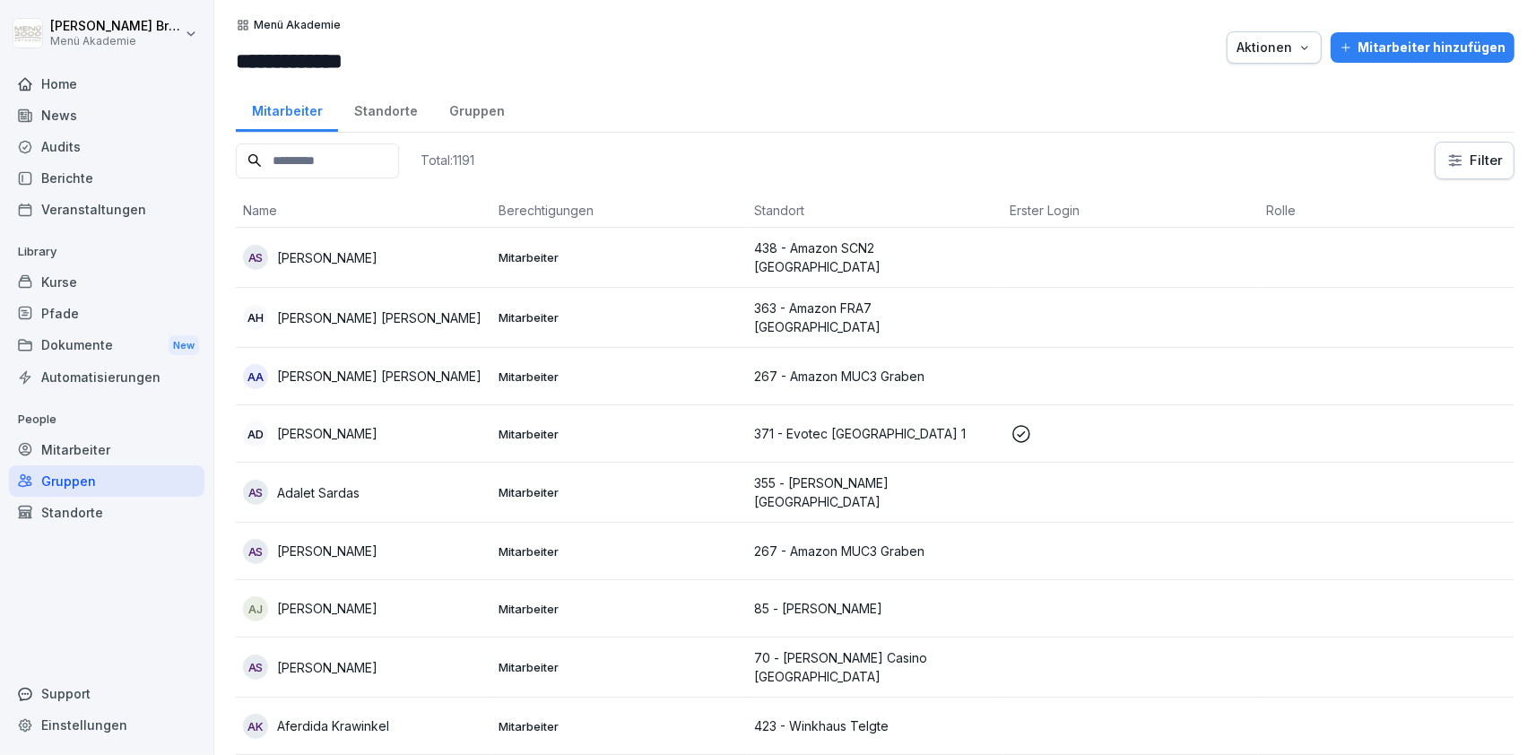
click at [82, 71] on div "Home" at bounding box center [106, 83] width 195 height 31
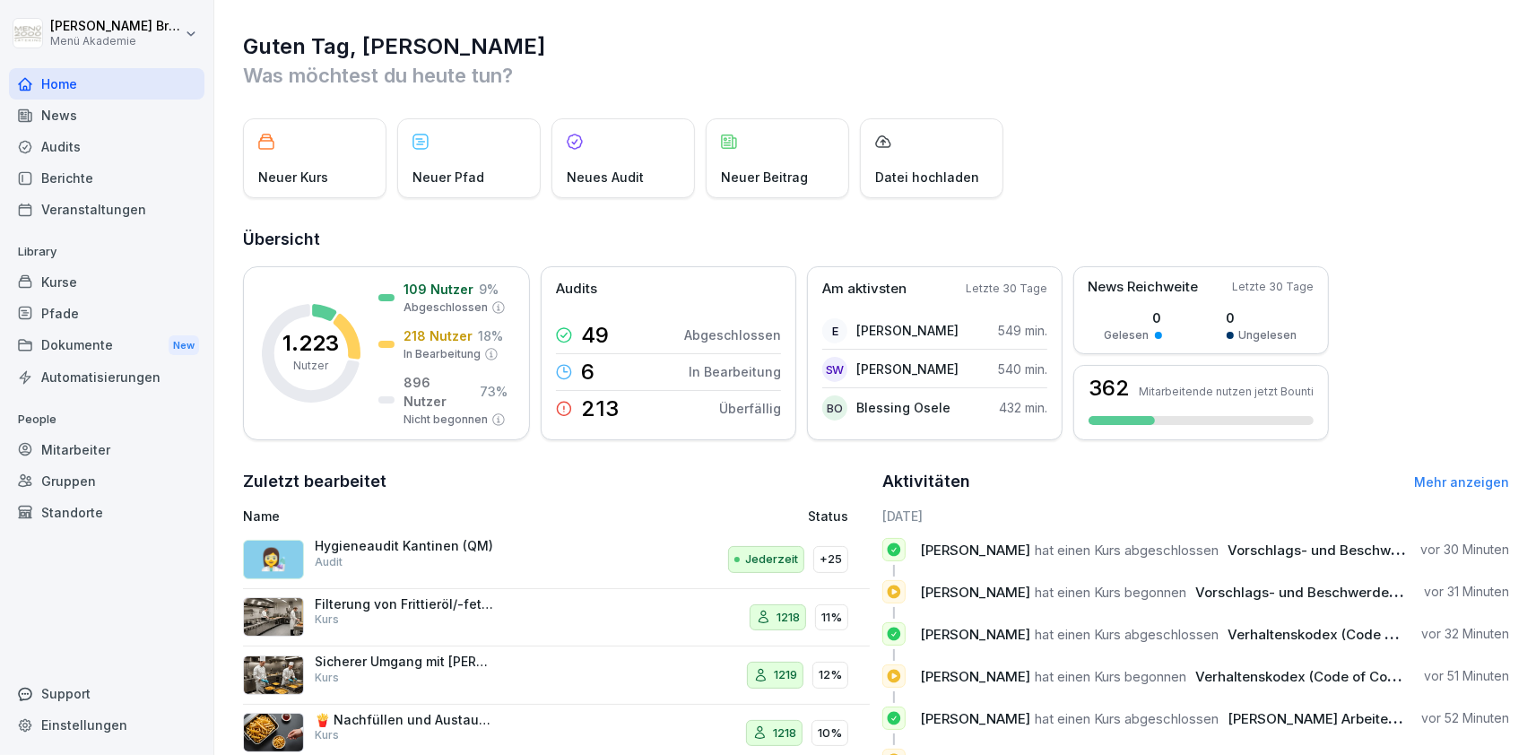
click at [82, 524] on div "Standorte" at bounding box center [106, 512] width 195 height 31
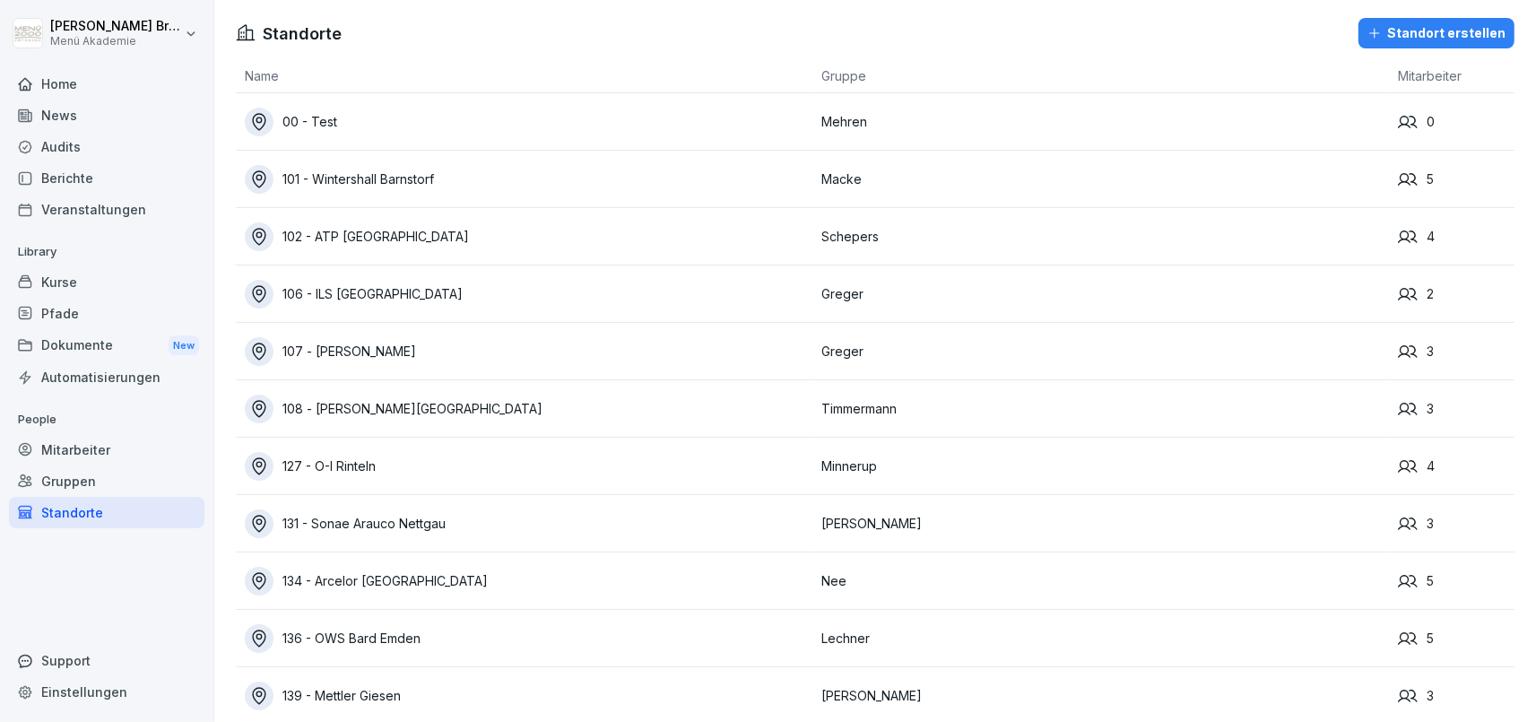
scroll to position [7735, 0]
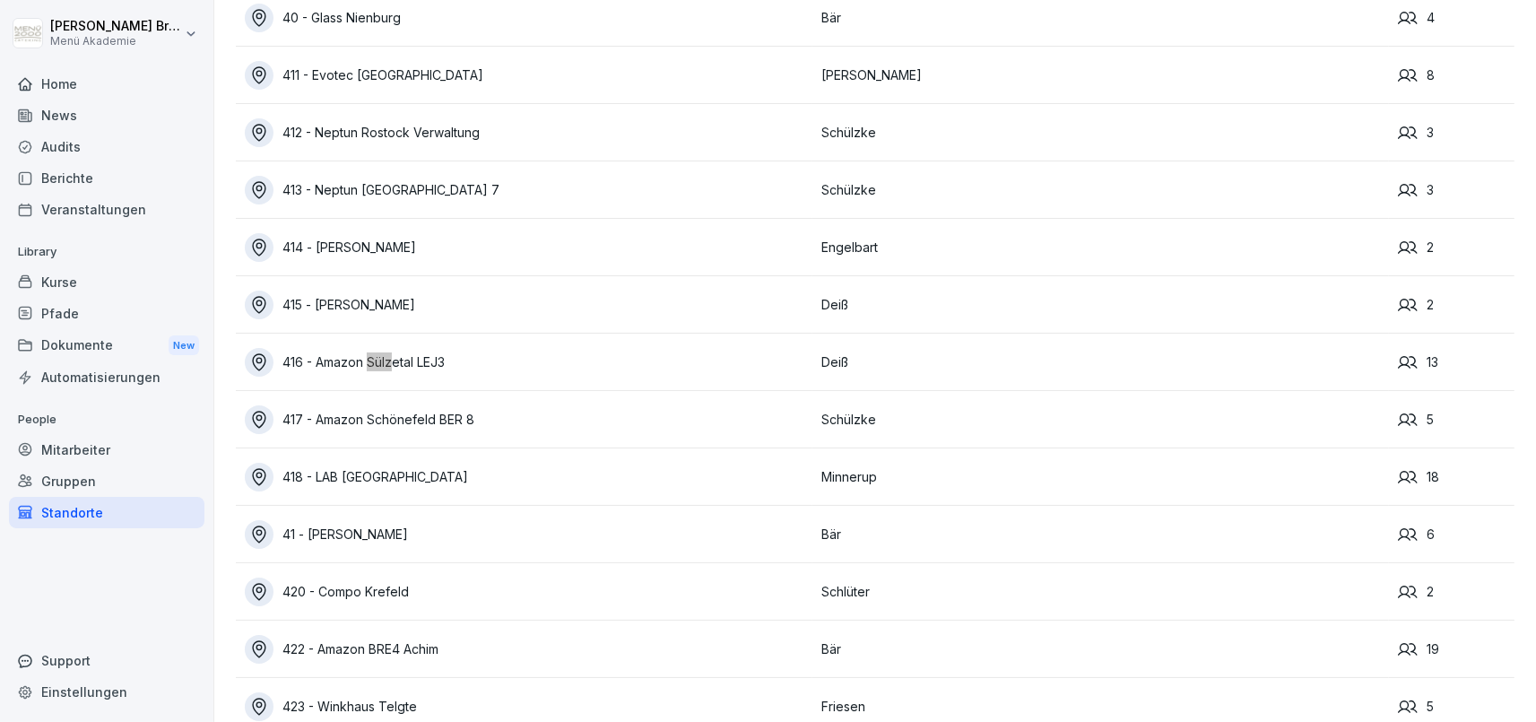
click at [350, 357] on div "416 - Amazon Sülzetal LEJ3" at bounding box center [529, 362] width 568 height 29
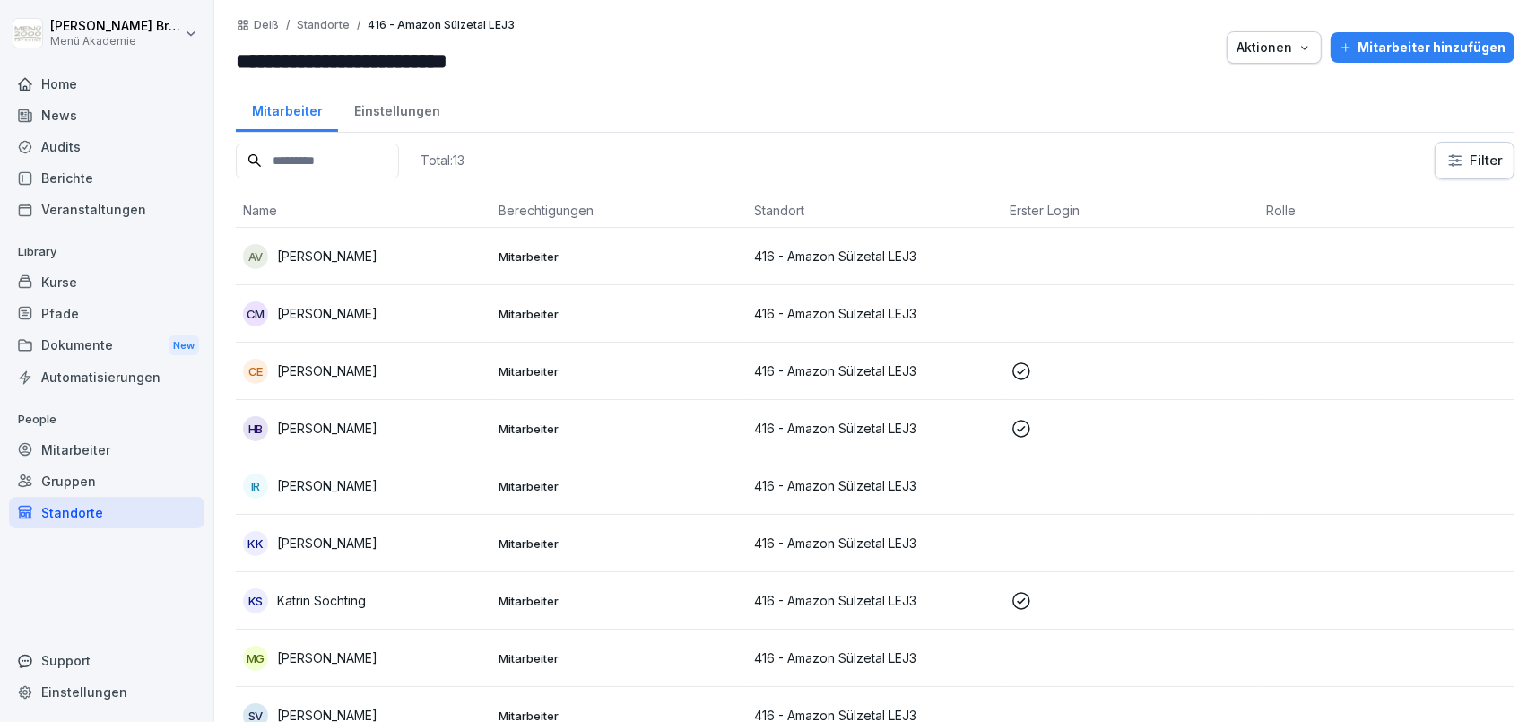
click at [69, 447] on div "Mitarbeiter" at bounding box center [106, 449] width 195 height 31
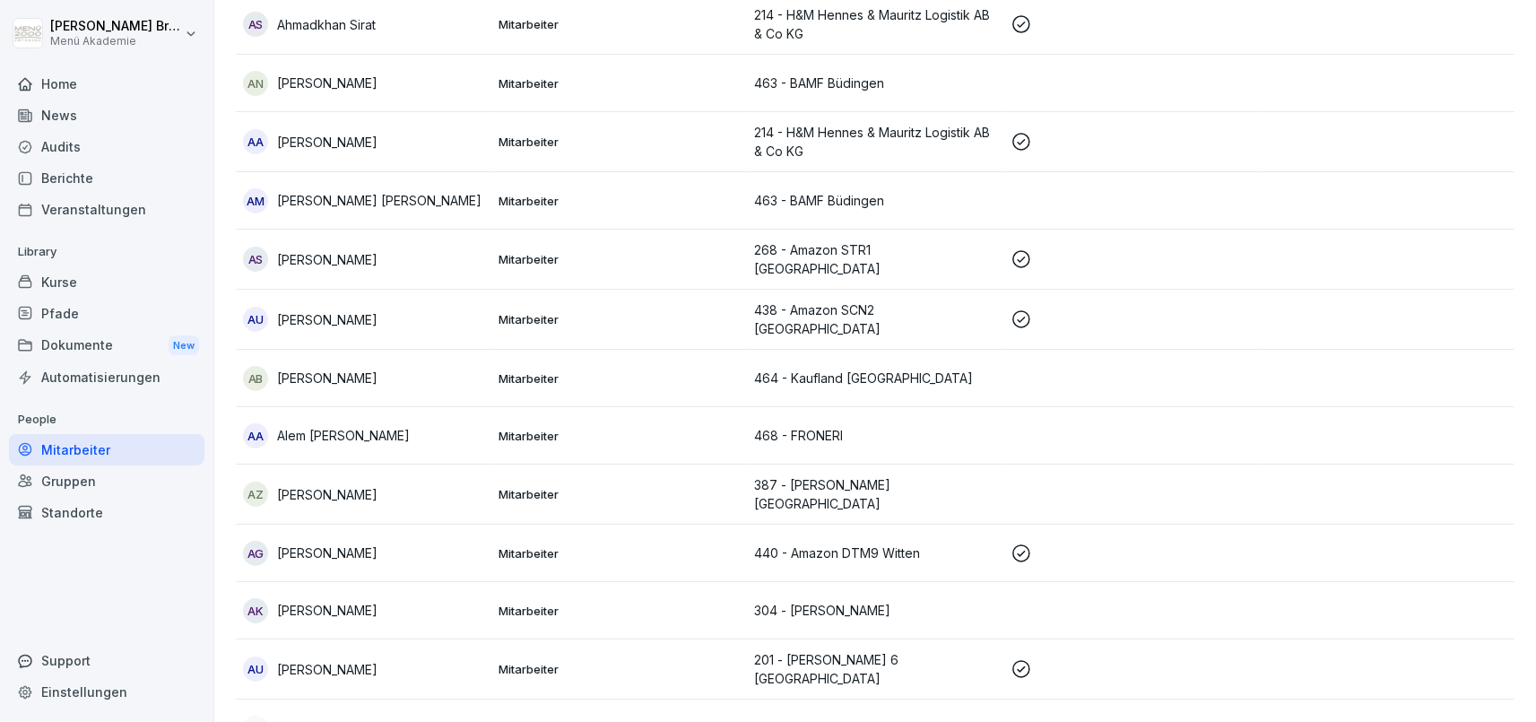
scroll to position [5740, 0]
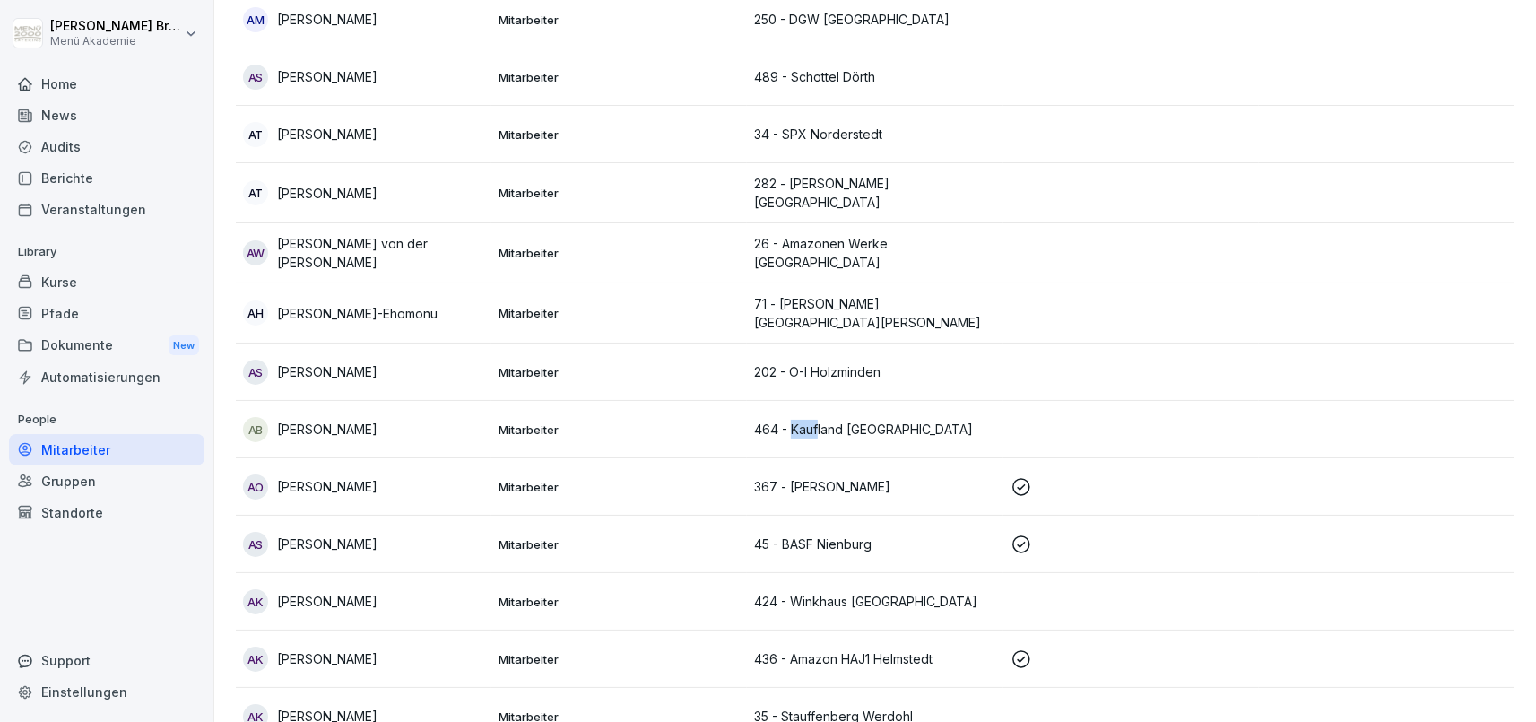
click at [25, 504] on div "Standorte" at bounding box center [106, 512] width 195 height 31
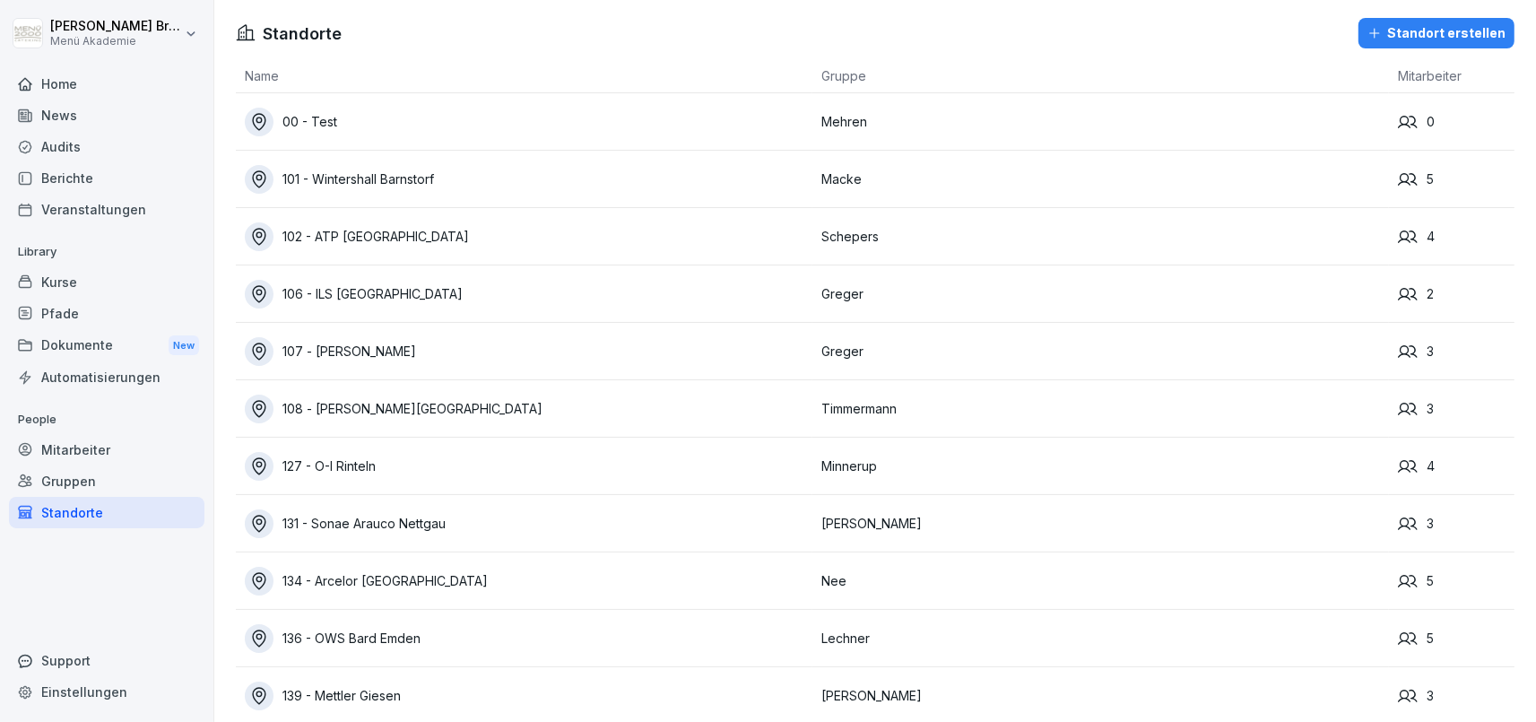
scroll to position [4408, 0]
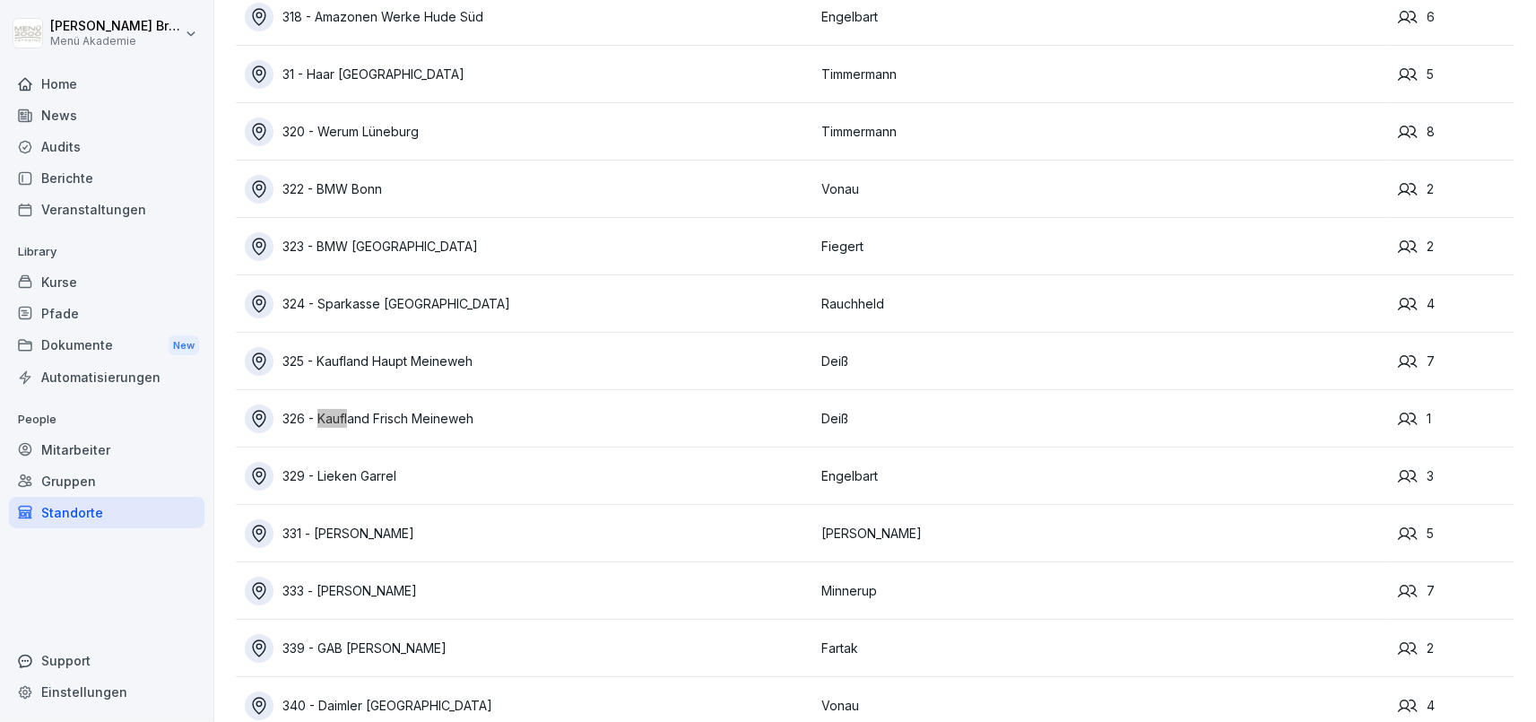
click at [400, 364] on div "325 - Kaufland Haupt Meineweh" at bounding box center [529, 361] width 568 height 29
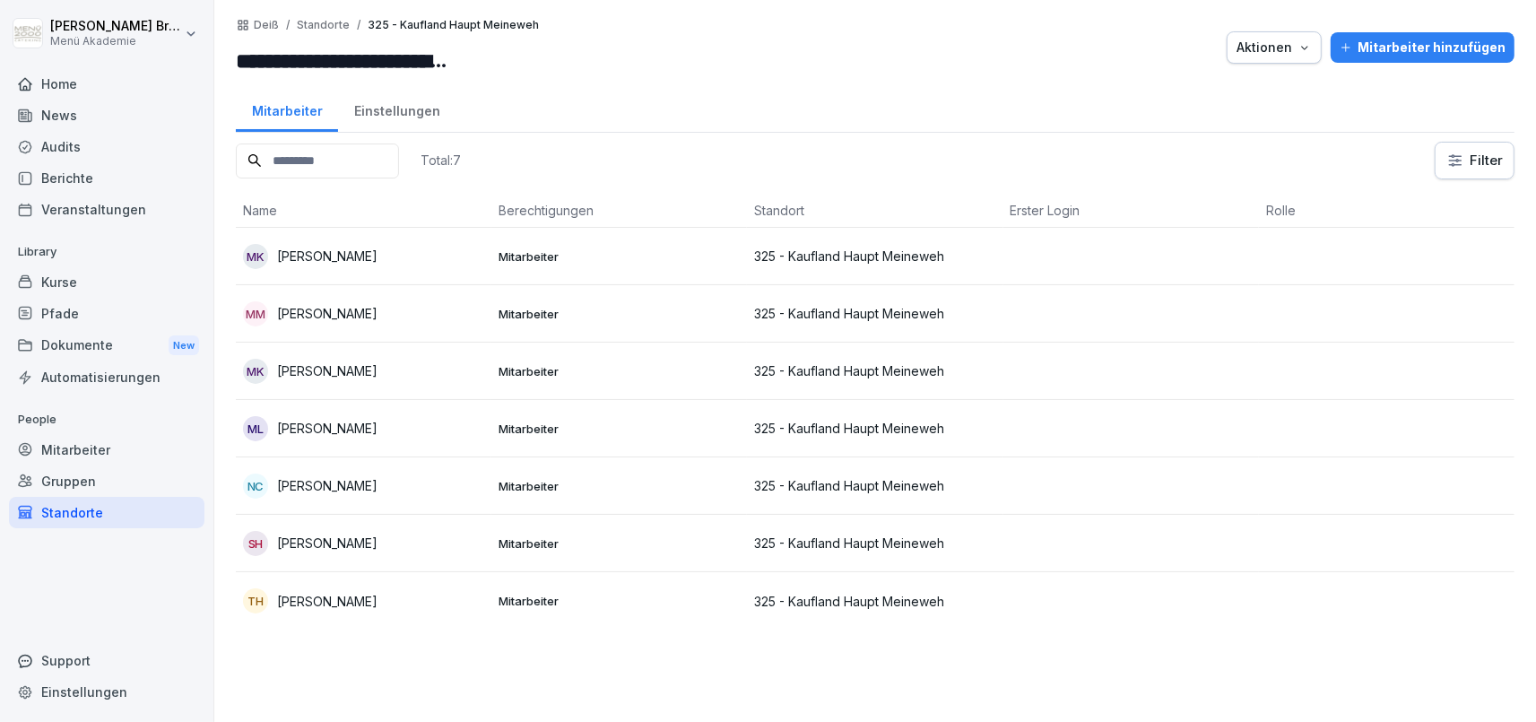
click at [326, 481] on p "[PERSON_NAME]" at bounding box center [327, 485] width 100 height 19
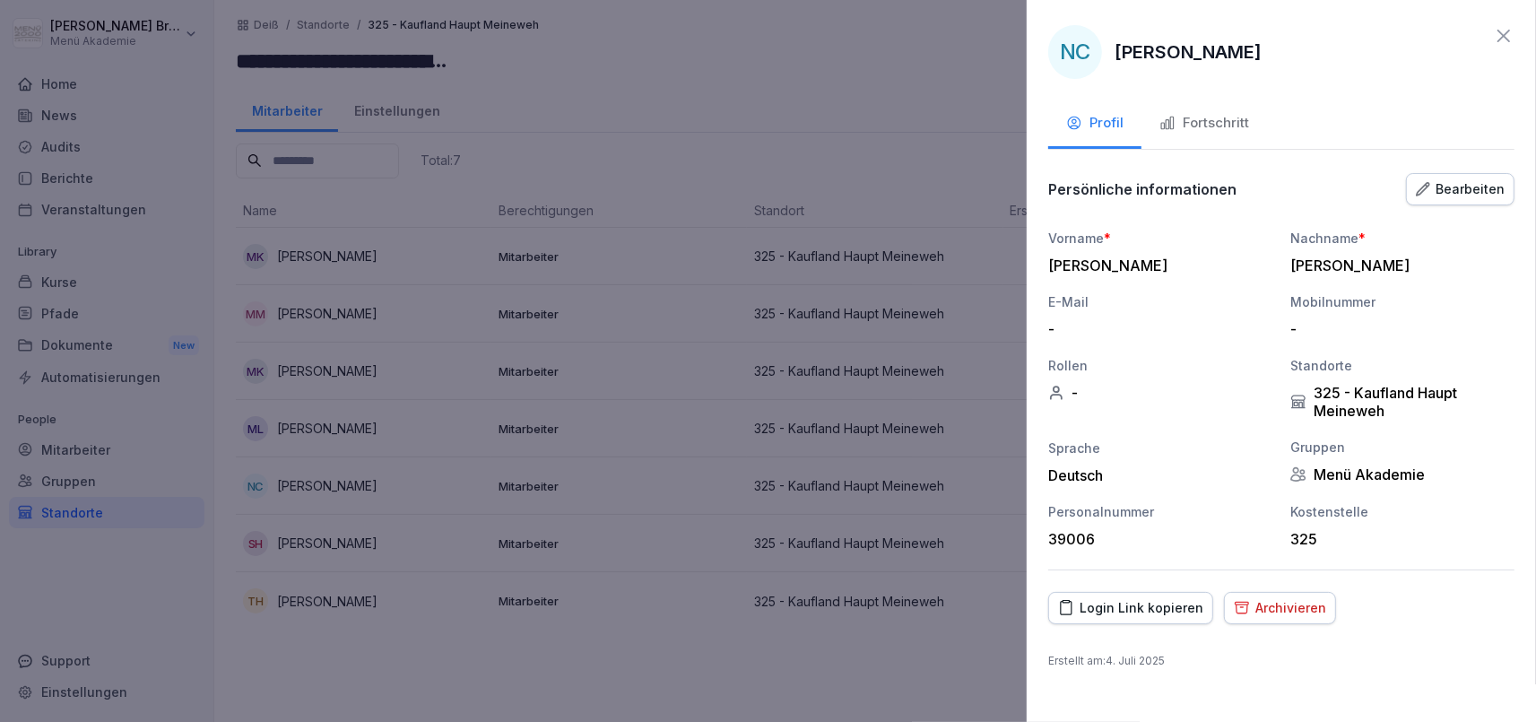
drag, startPoint x: 153, startPoint y: 517, endPoint x: 143, endPoint y: 506, distance: 15.3
click at [153, 518] on div at bounding box center [768, 361] width 1536 height 722
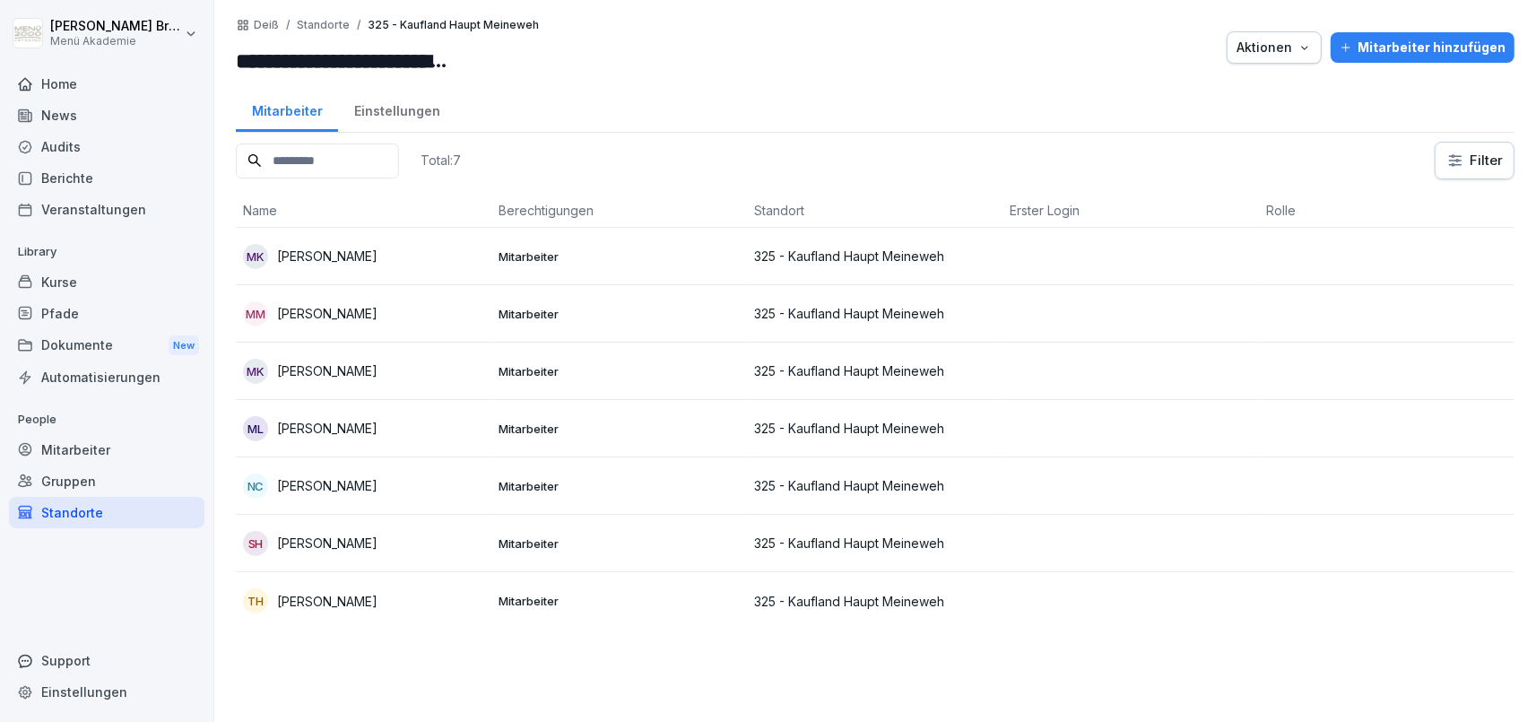
click at [111, 443] on div "Mitarbeiter" at bounding box center [106, 449] width 195 height 31
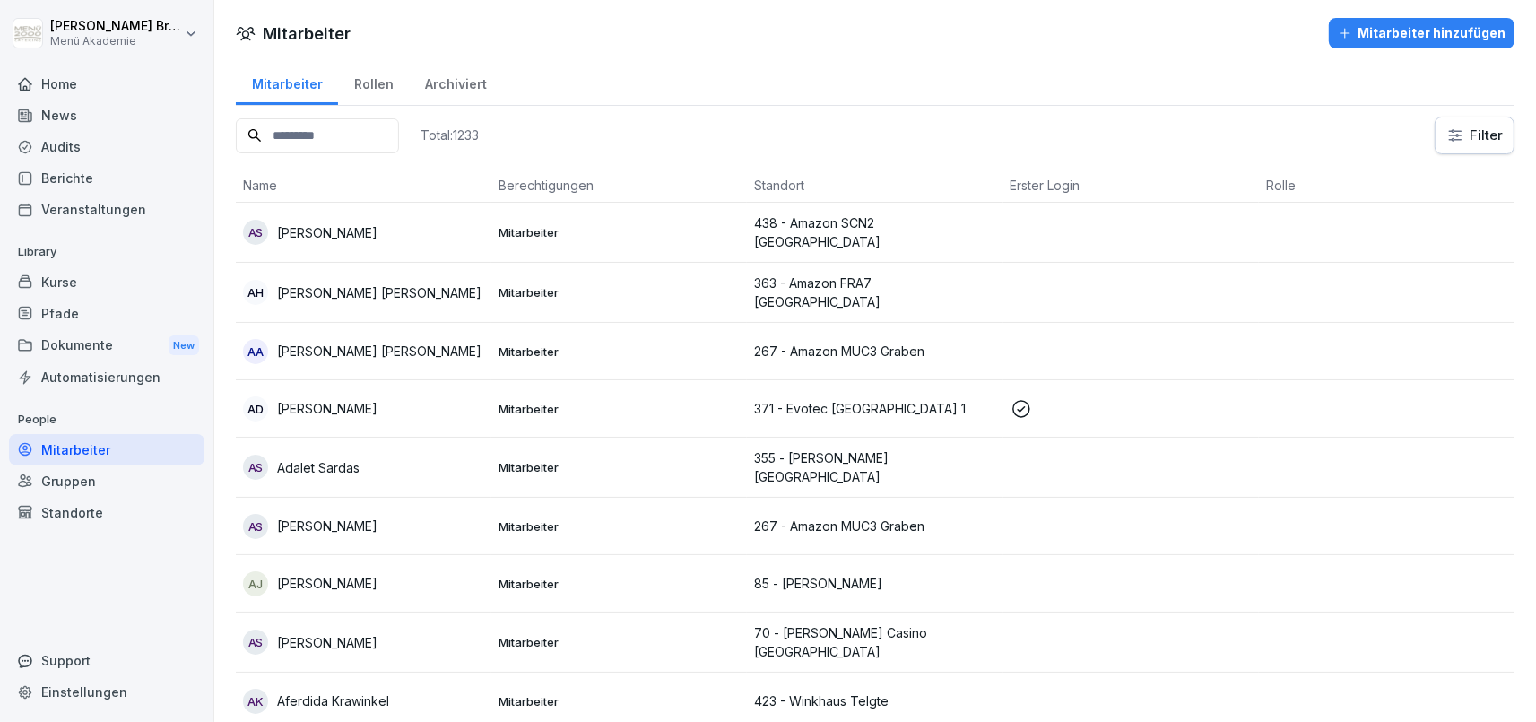
click at [311, 399] on p "[PERSON_NAME]" at bounding box center [327, 408] width 100 height 19
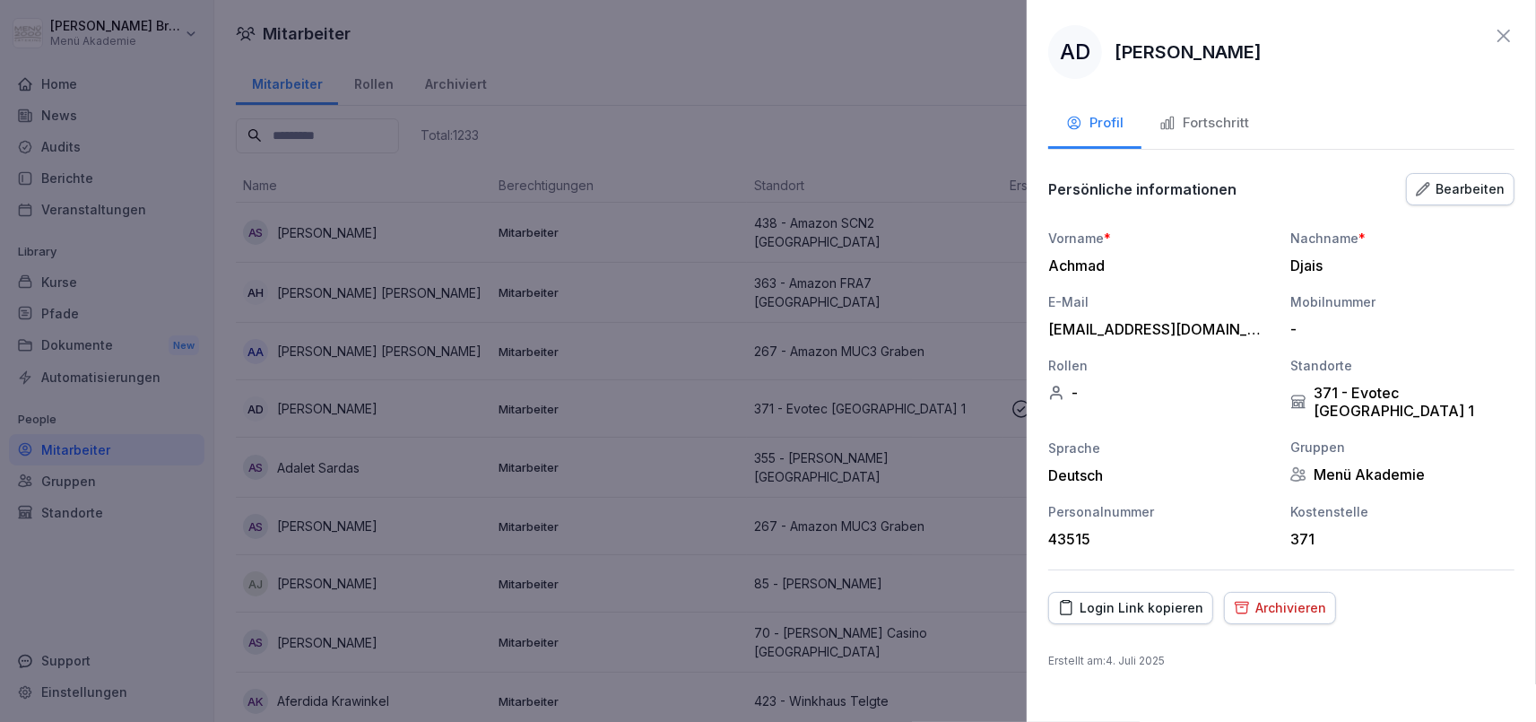
click at [1228, 130] on div "Fortschritt" at bounding box center [1204, 123] width 90 height 21
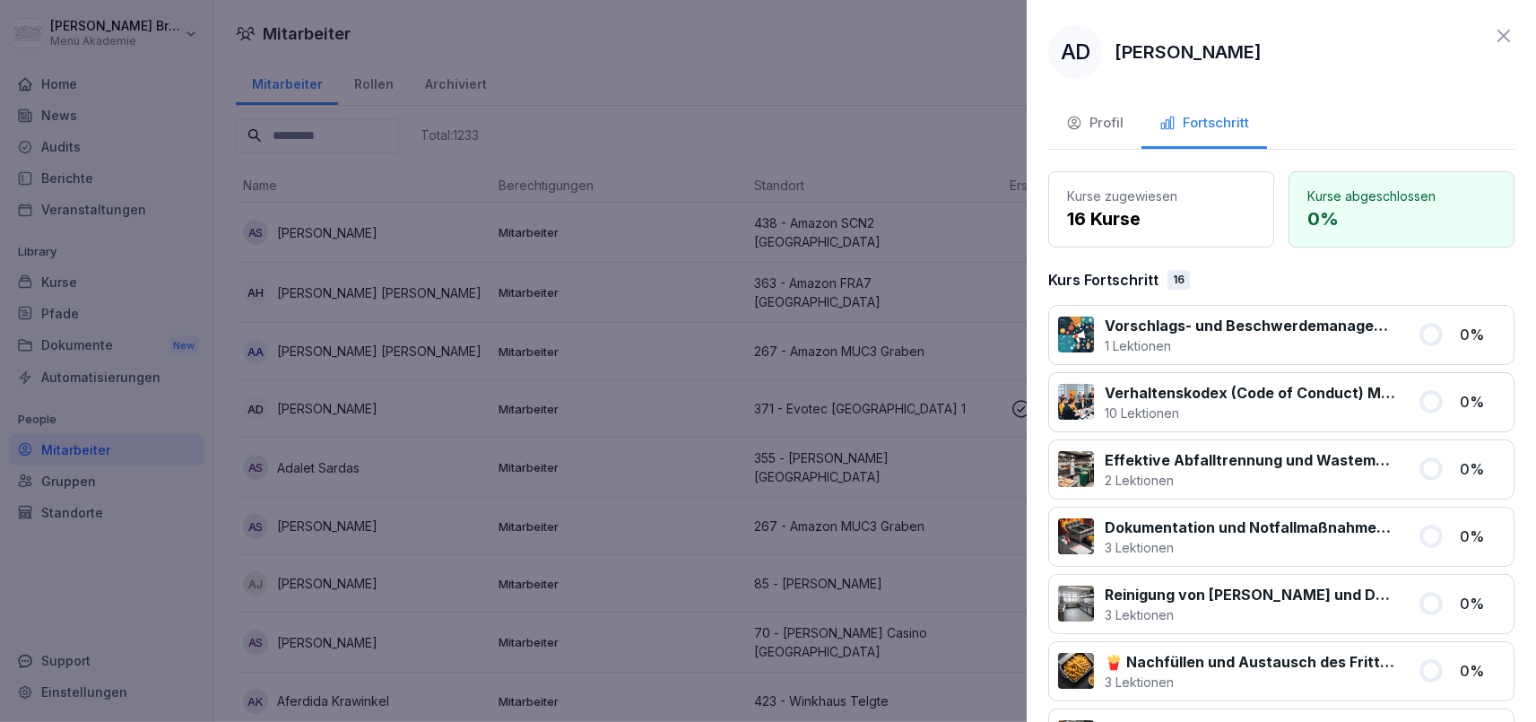
click at [134, 590] on div at bounding box center [768, 361] width 1536 height 722
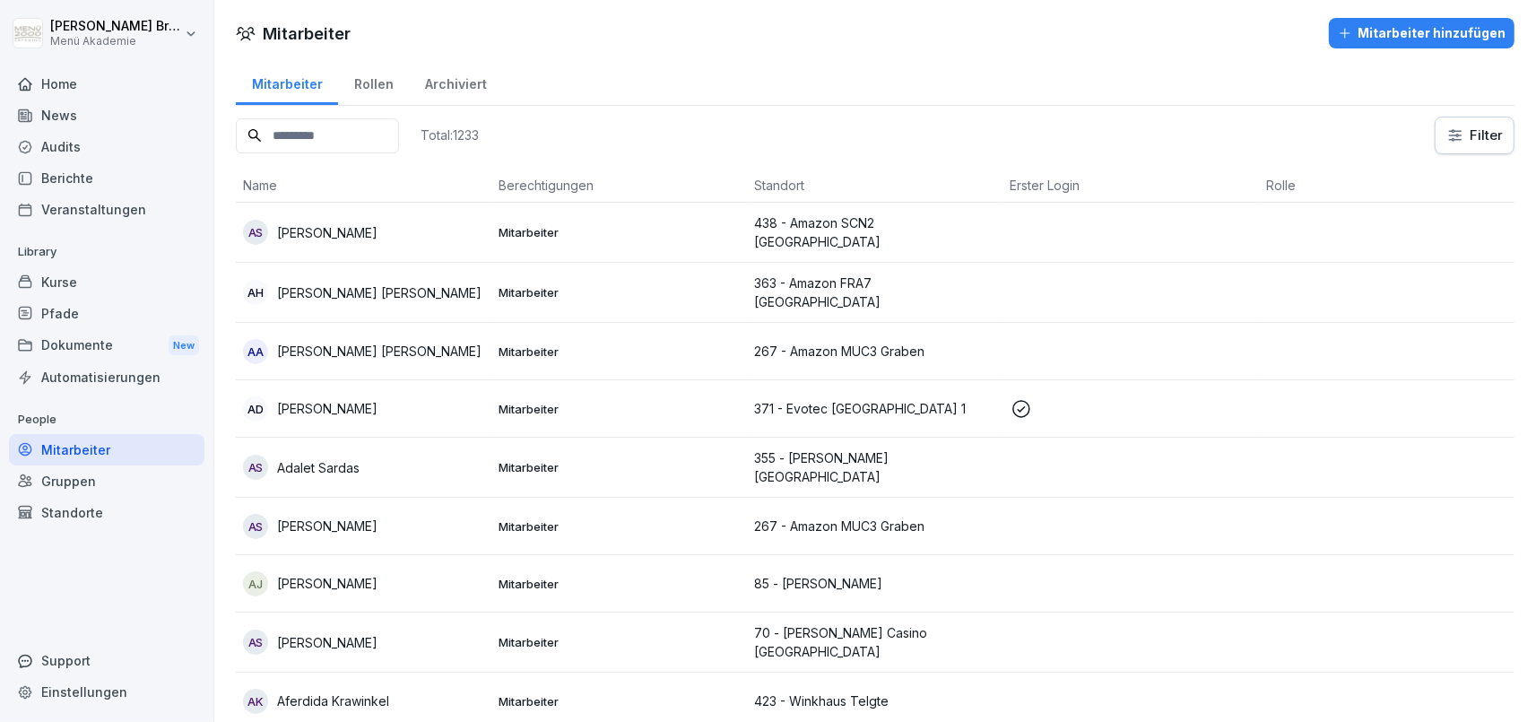
click at [370, 126] on input at bounding box center [317, 135] width 163 height 35
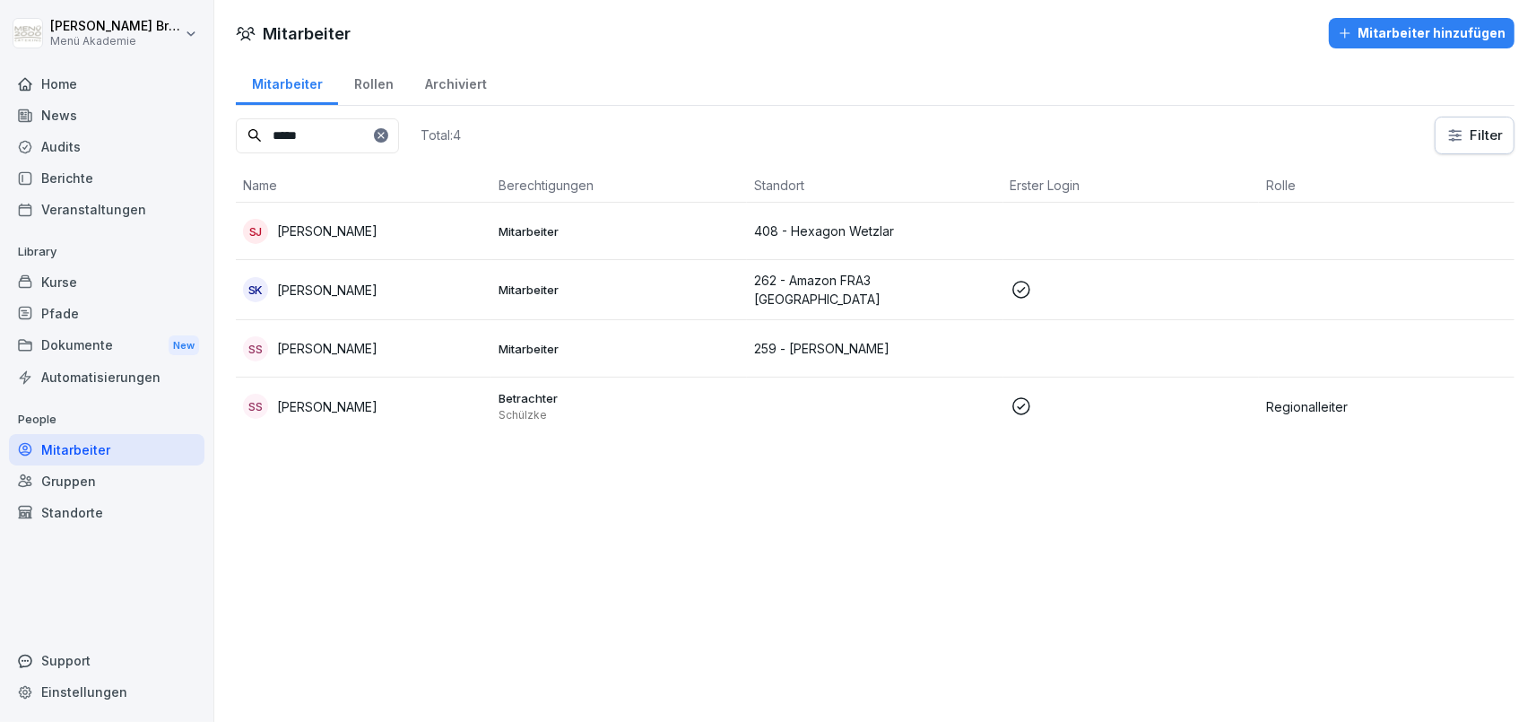
type input "*****"
click at [348, 400] on p "[PERSON_NAME]" at bounding box center [327, 406] width 100 height 19
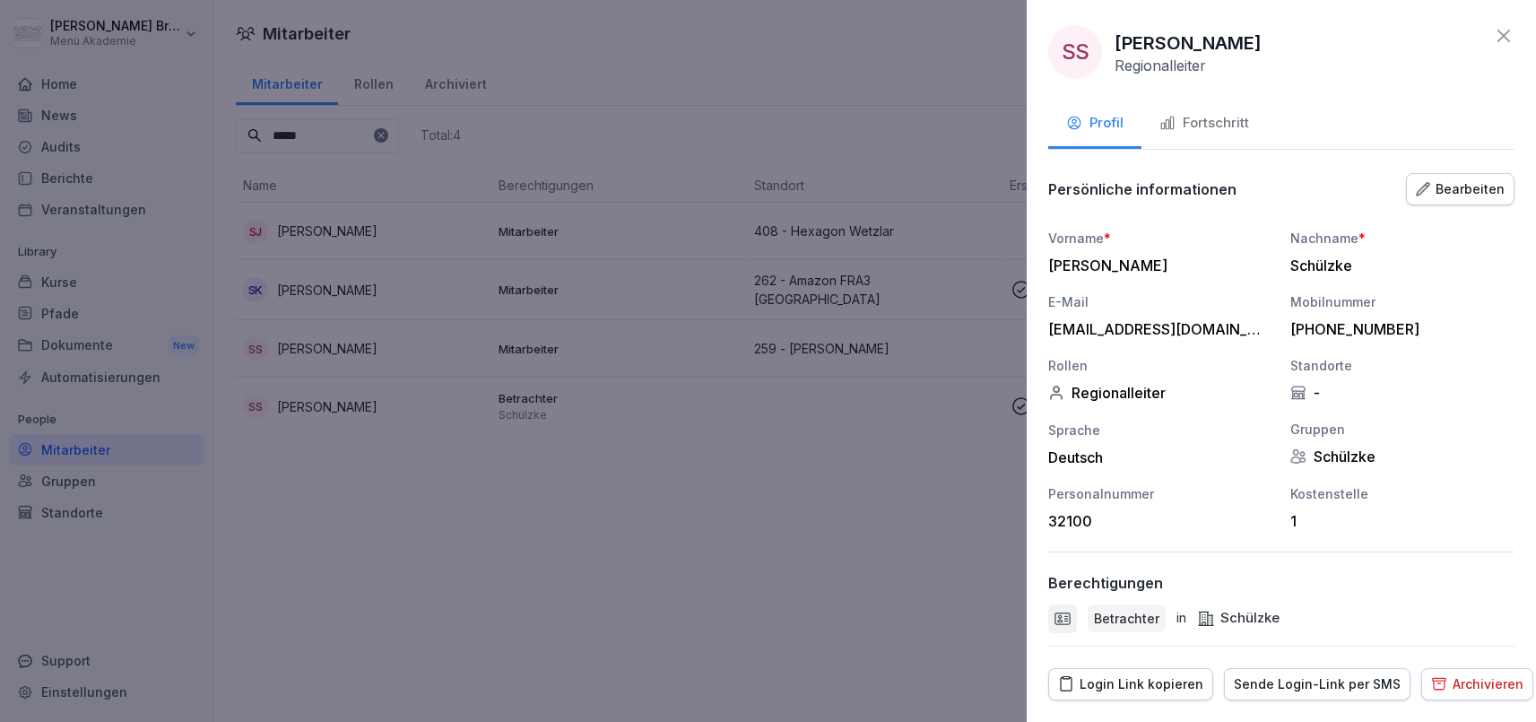
click at [1189, 132] on div "Fortschritt" at bounding box center [1204, 123] width 90 height 21
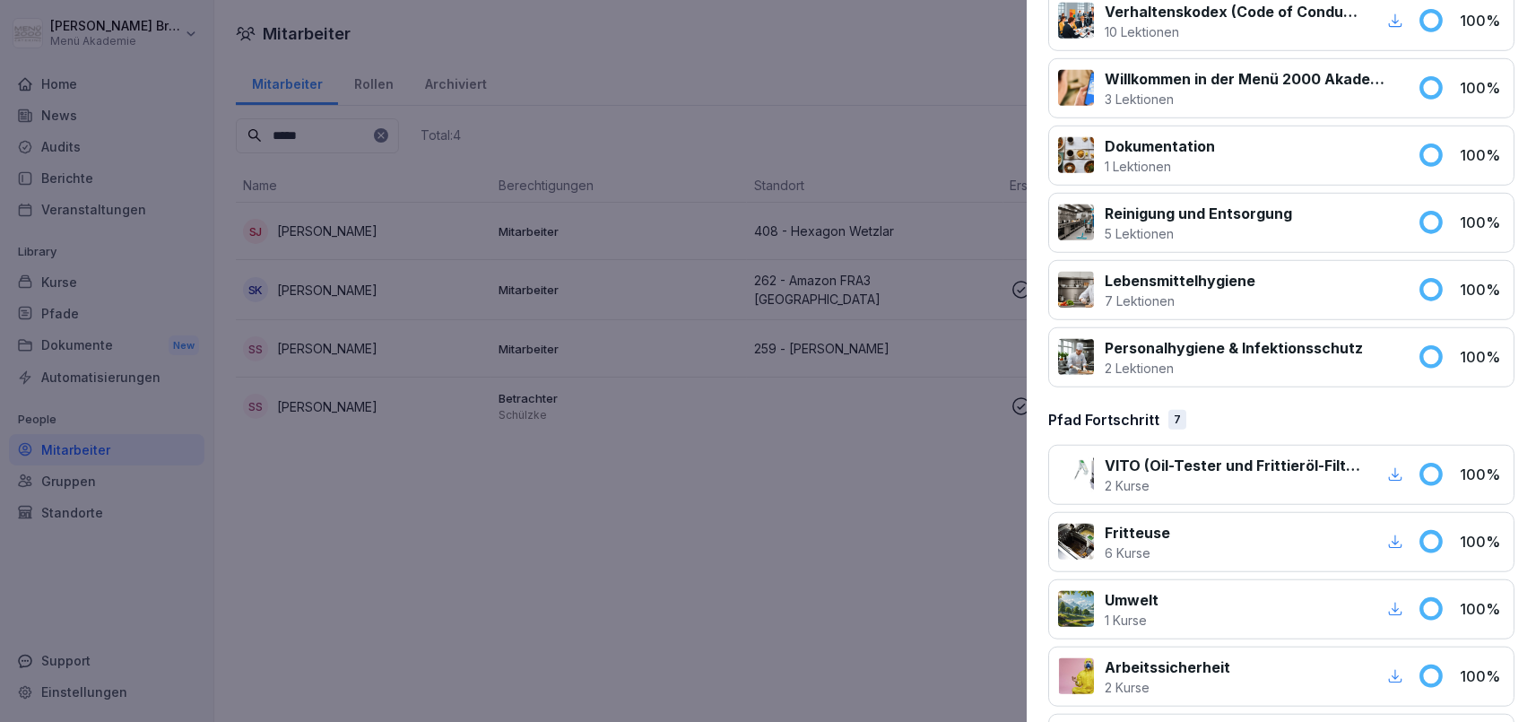
scroll to position [1328, 0]
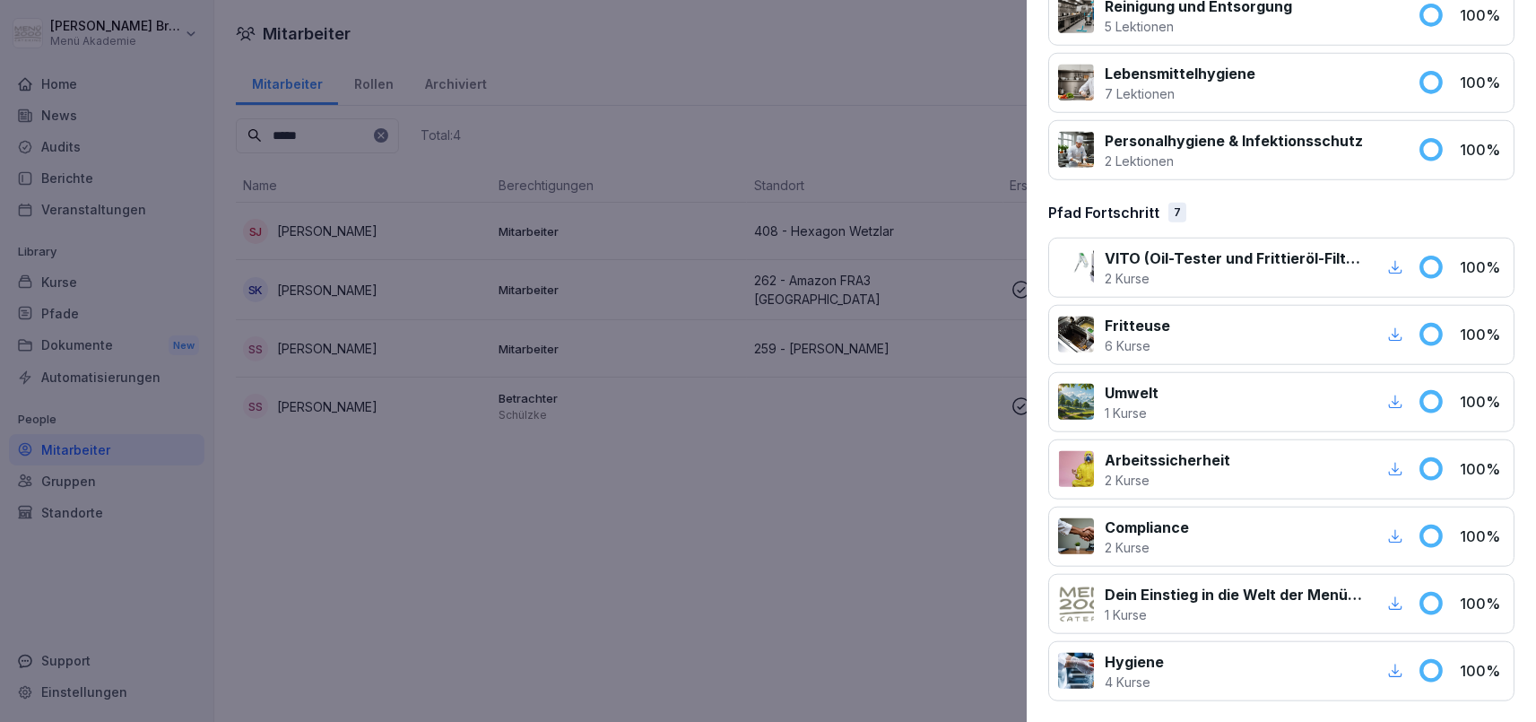
click at [1398, 339] on icon "button" at bounding box center [1395, 334] width 16 height 16
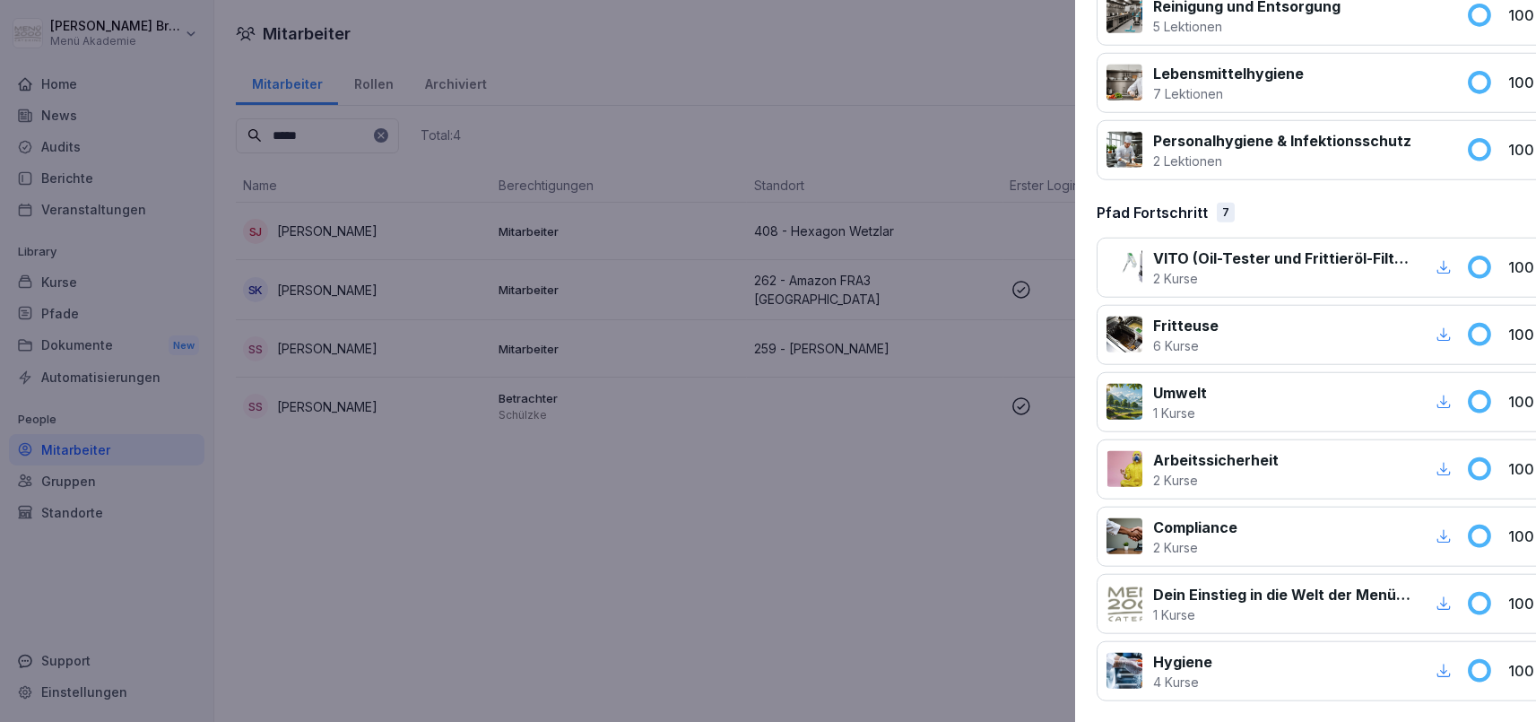
click at [745, 526] on div at bounding box center [768, 361] width 1536 height 722
